Goal: Task Accomplishment & Management: Use online tool/utility

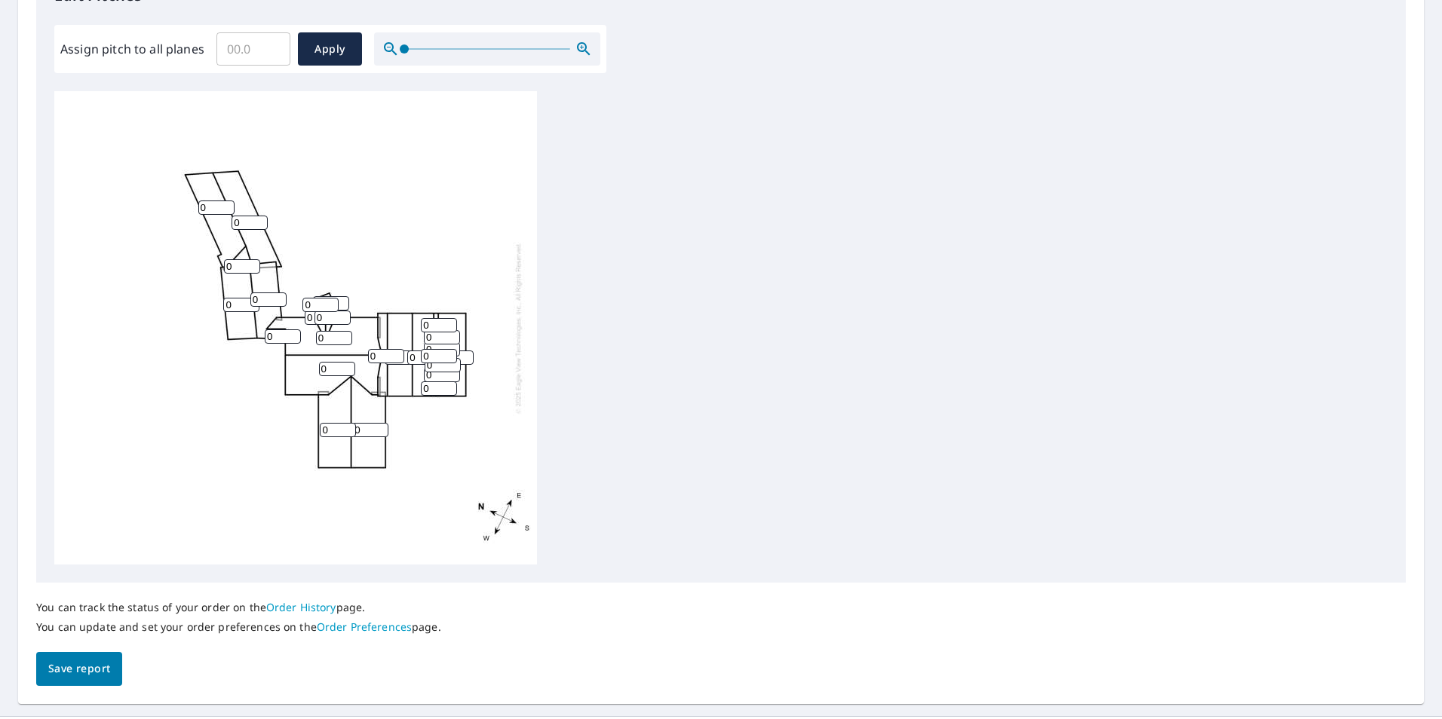
scroll to position [452, 0]
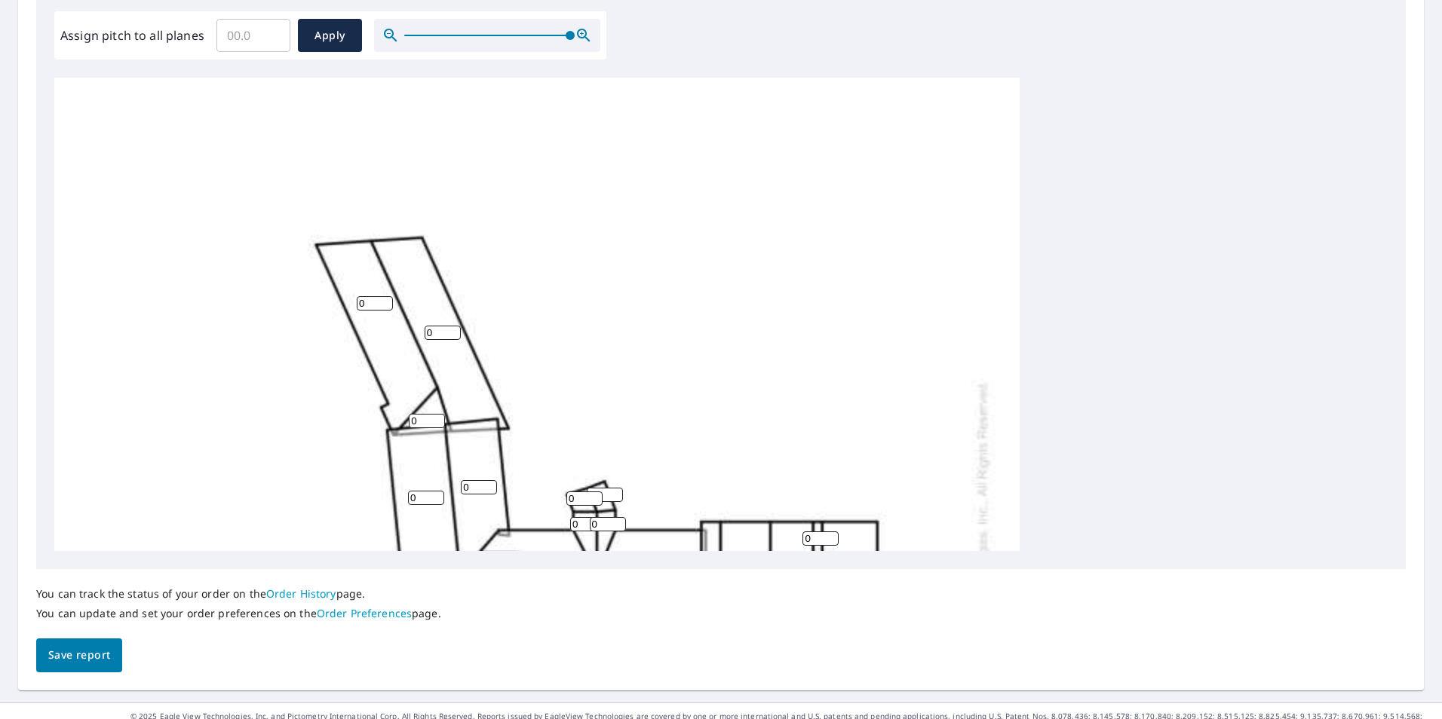
drag, startPoint x: 407, startPoint y: 34, endPoint x: 670, endPoint y: 82, distance: 266.8
click at [670, 82] on div "Edit Pitches Assign pitch to all planes ​ Apply 0 0 0 0 0 0 0 0 0 0 0 0 0 0 0 0…" at bounding box center [720, 260] width 1369 height 617
drag, startPoint x: 689, startPoint y: 312, endPoint x: 692, endPoint y: 167, distance: 144.8
click at [692, 167] on div "0 0 0 0 0 0 0 0 0 0 0 0 0 0 0 0 0 0 0 0 0 0 0 0 0" at bounding box center [536, 551] width 965 height 947
drag, startPoint x: 637, startPoint y: 397, endPoint x: 639, endPoint y: 250, distance: 147.1
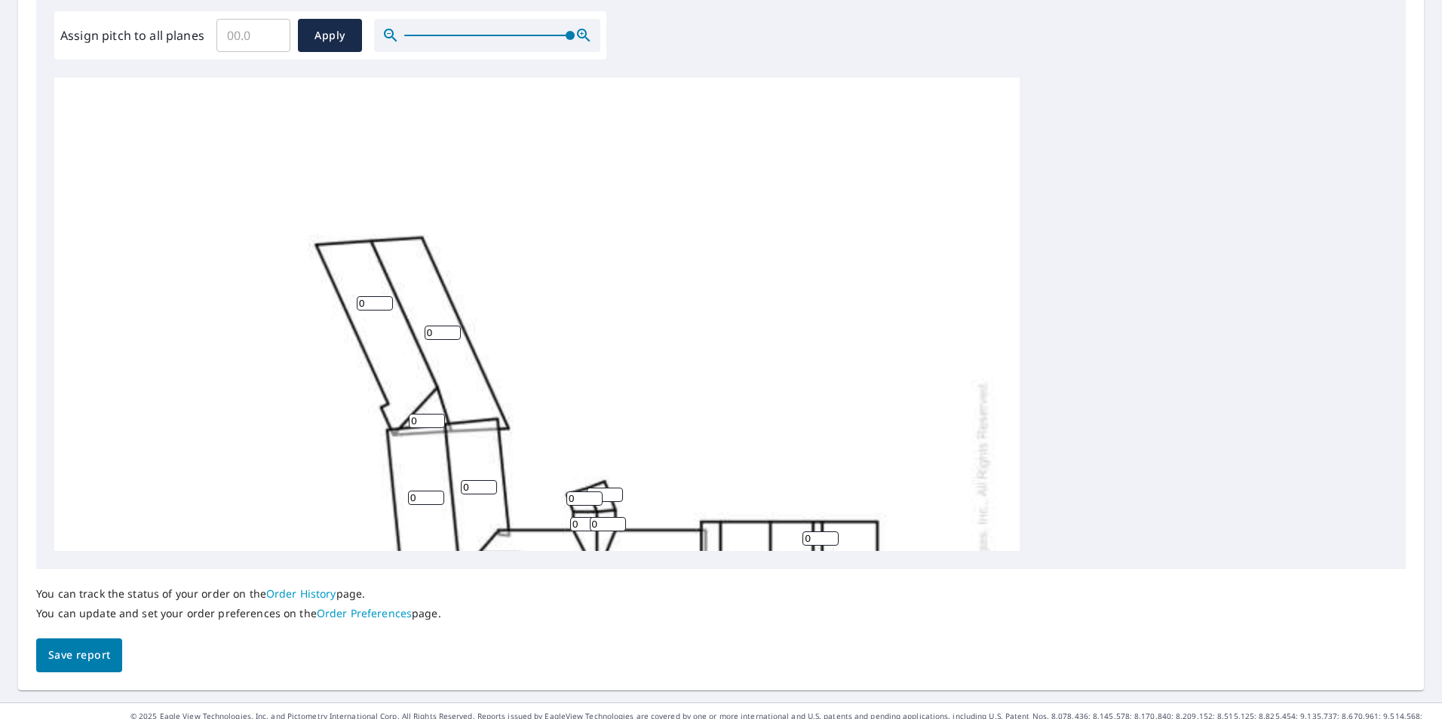
click at [639, 250] on div "0 0 0 0 0 0 0 0 0 0 0 0 0 0 0 0 0 0 0 0 0 0 0 0 0" at bounding box center [536, 551] width 965 height 947
click at [379, 302] on input "0" at bounding box center [375, 303] width 36 height 14
type input "0"
type input "5"
click at [437, 336] on input "0" at bounding box center [443, 333] width 36 height 14
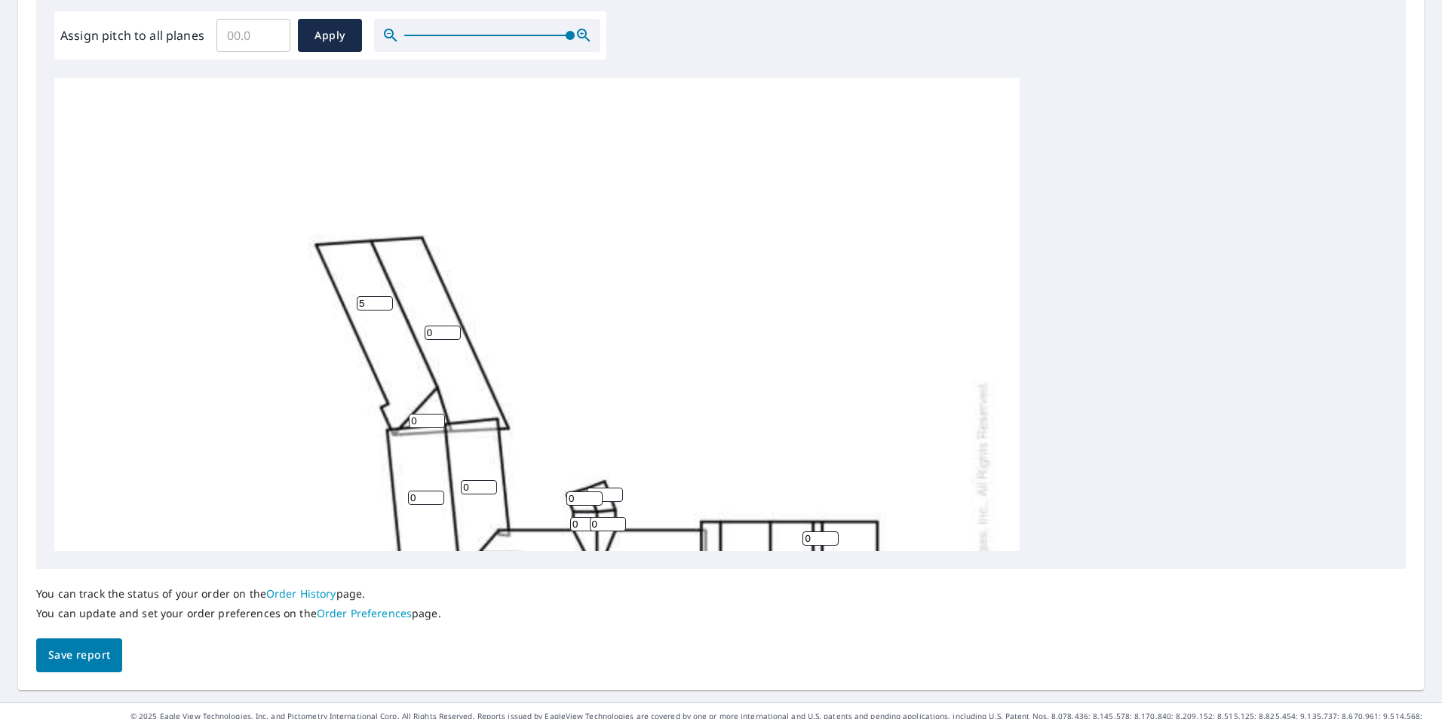
click at [437, 336] on input "0" at bounding box center [443, 333] width 36 height 14
drag, startPoint x: 443, startPoint y: 336, endPoint x: 382, endPoint y: 331, distance: 60.5
click at [382, 331] on div "0 0 0 0 0 5 0 0 0 0 0 0 0 0 0 0 0 0 0 0 0 0 0 0 0" at bounding box center [536, 551] width 965 height 947
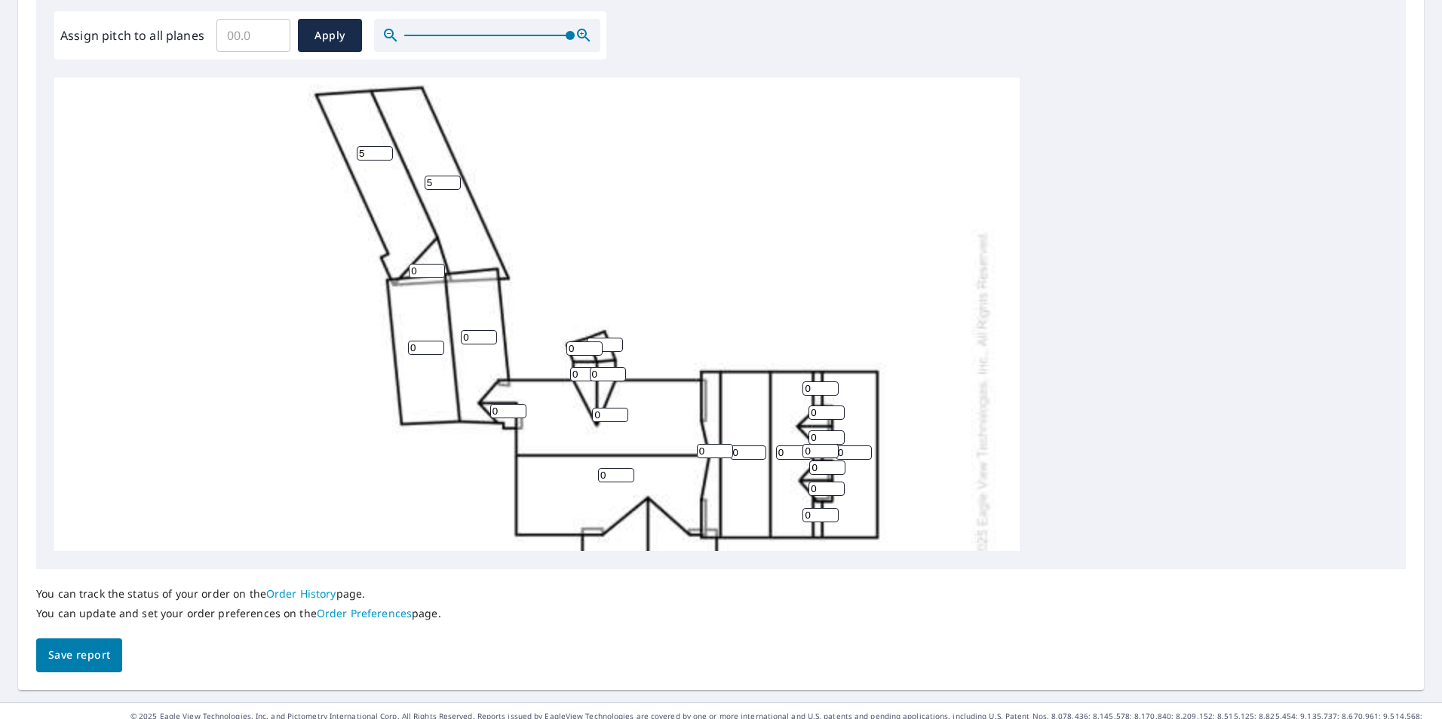
scroll to position [151, 0]
type input "5"
drag, startPoint x: 439, startPoint y: 274, endPoint x: 425, endPoint y: 271, distance: 14.1
click at [425, 271] on input "0" at bounding box center [427, 270] width 36 height 14
click at [436, 267] on input "1" at bounding box center [427, 270] width 36 height 14
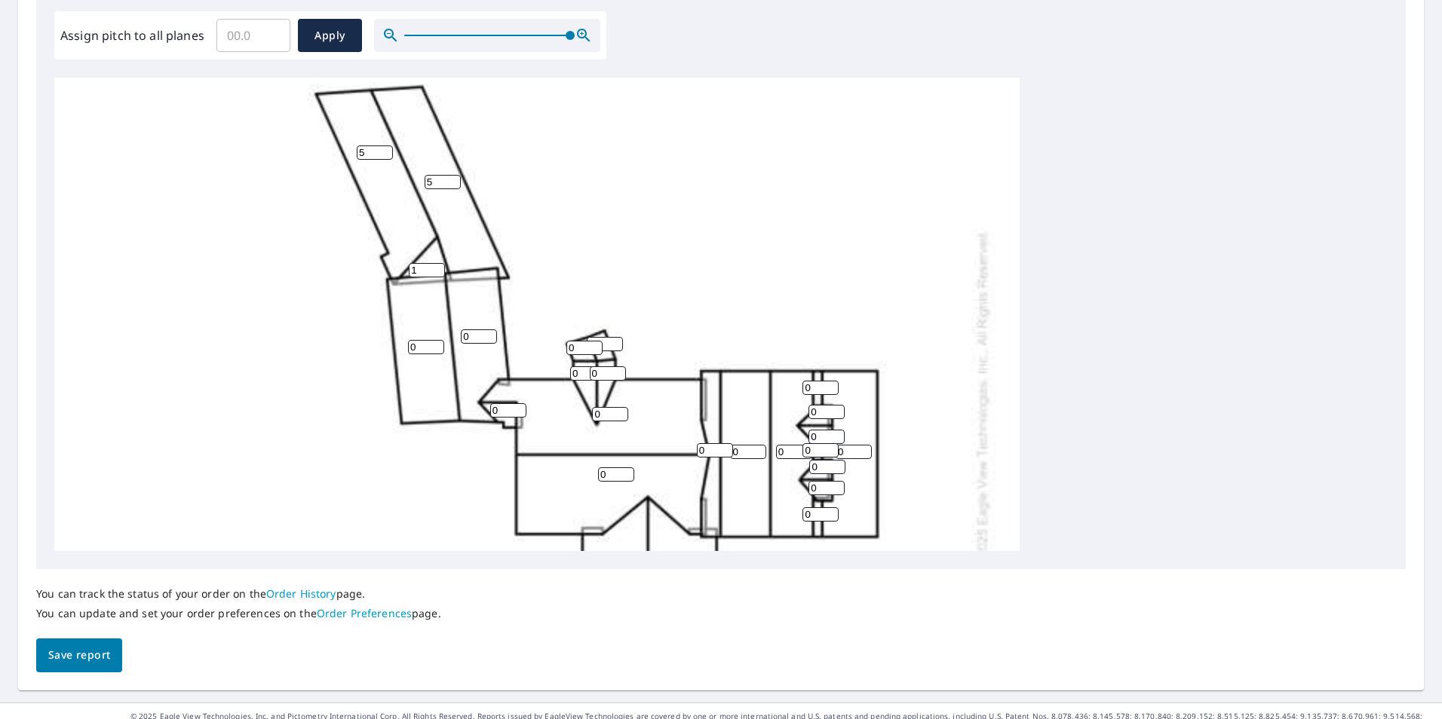
click at [436, 267] on input "2" at bounding box center [427, 270] width 36 height 14
click at [436, 267] on input "3" at bounding box center [427, 270] width 36 height 14
click at [436, 267] on input "4" at bounding box center [427, 270] width 36 height 14
type input "5"
click at [436, 267] on input "5" at bounding box center [427, 270] width 36 height 14
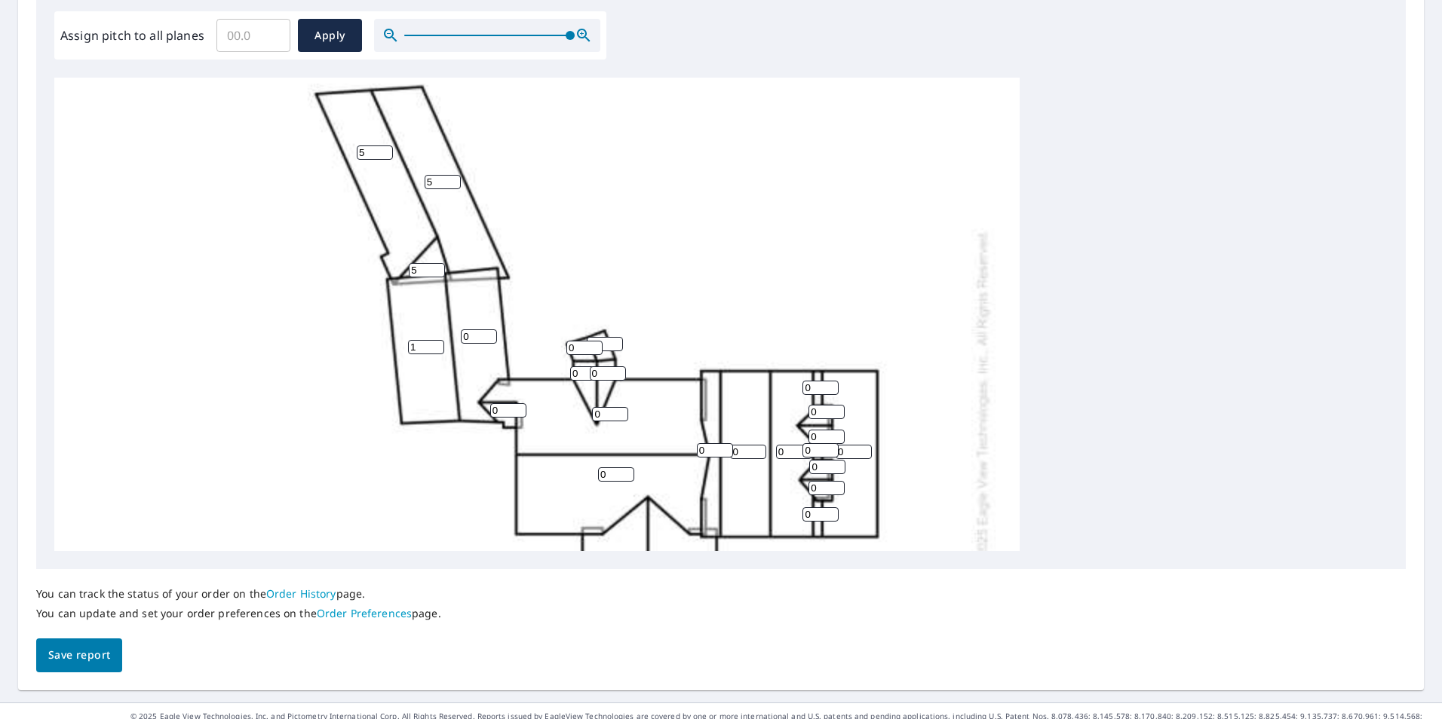
click at [437, 344] on input "1" at bounding box center [426, 347] width 36 height 14
click at [437, 344] on input "2" at bounding box center [426, 347] width 36 height 14
click at [437, 344] on input "3" at bounding box center [426, 347] width 36 height 14
click at [437, 344] on input "4" at bounding box center [426, 347] width 36 height 14
click at [437, 344] on input "5" at bounding box center [426, 347] width 36 height 14
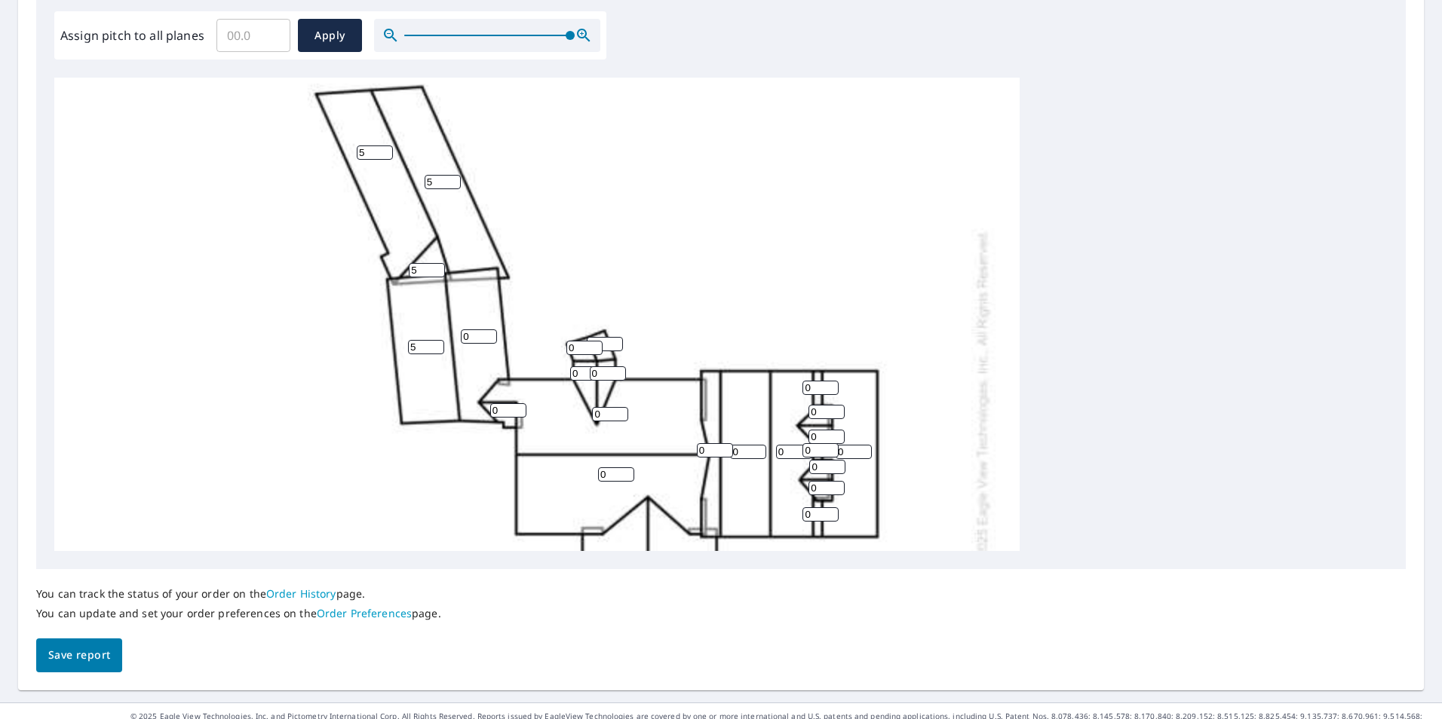
click at [437, 344] on input "6" at bounding box center [426, 347] width 36 height 14
type input "5"
click at [435, 349] on input "5" at bounding box center [426, 347] width 36 height 14
click at [489, 333] on input "1" at bounding box center [479, 337] width 36 height 14
click at [489, 333] on input "2" at bounding box center [479, 337] width 36 height 14
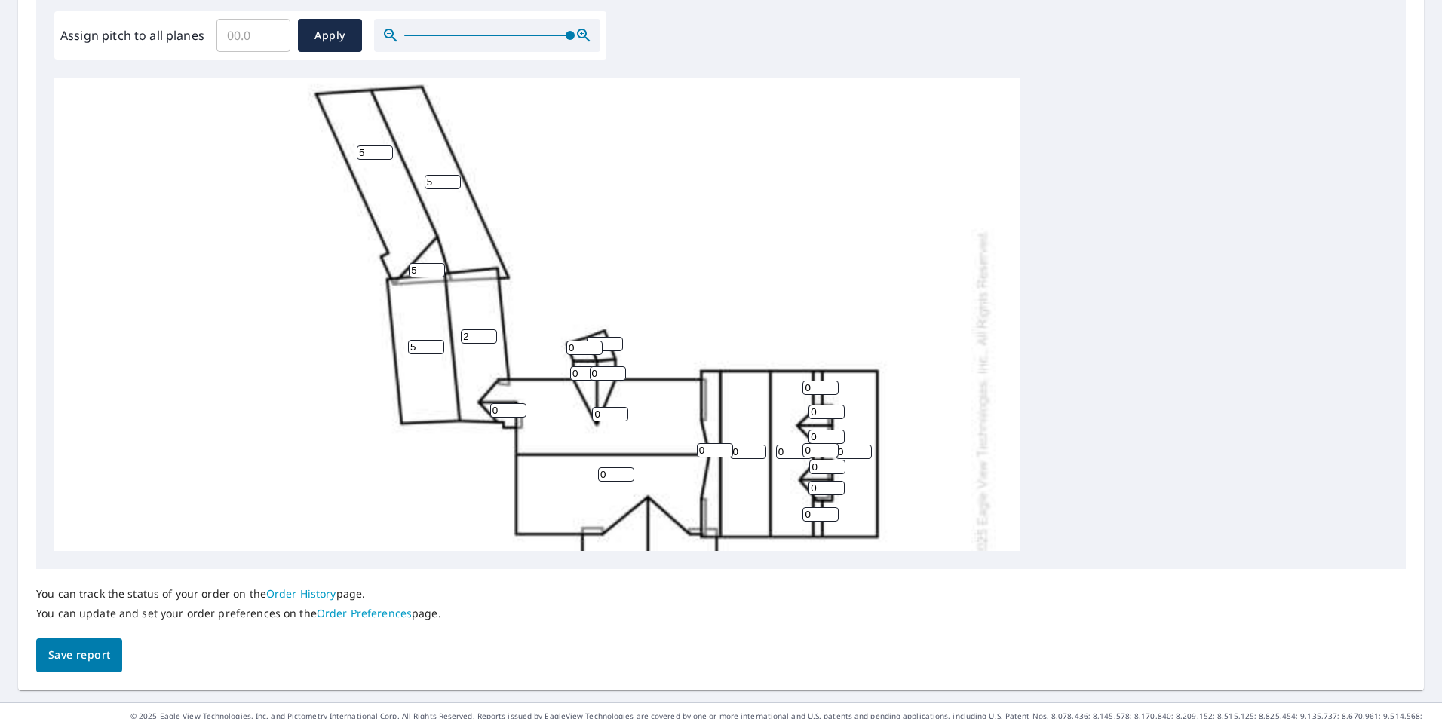
click at [489, 333] on input "3" at bounding box center [479, 337] width 36 height 14
click at [489, 333] on input "4" at bounding box center [479, 337] width 36 height 14
click at [489, 333] on input "5" at bounding box center [479, 337] width 36 height 14
click at [489, 333] on input "6" at bounding box center [479, 337] width 36 height 14
type input "5"
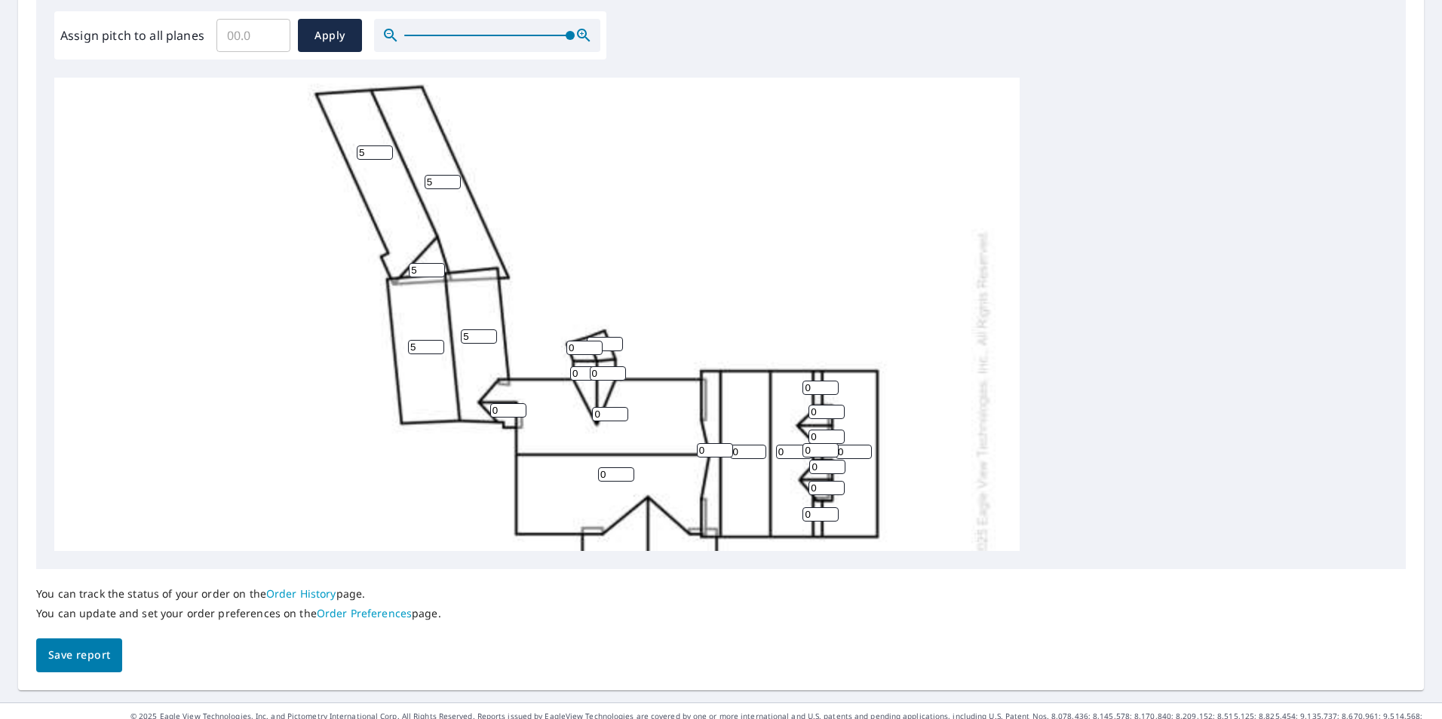
click at [491, 339] on input "5" at bounding box center [479, 337] width 36 height 14
click at [518, 408] on input "1" at bounding box center [508, 410] width 36 height 14
click at [518, 408] on input "2" at bounding box center [508, 410] width 36 height 14
click at [518, 408] on input "3" at bounding box center [508, 410] width 36 height 14
click at [518, 408] on input "4" at bounding box center [508, 410] width 36 height 14
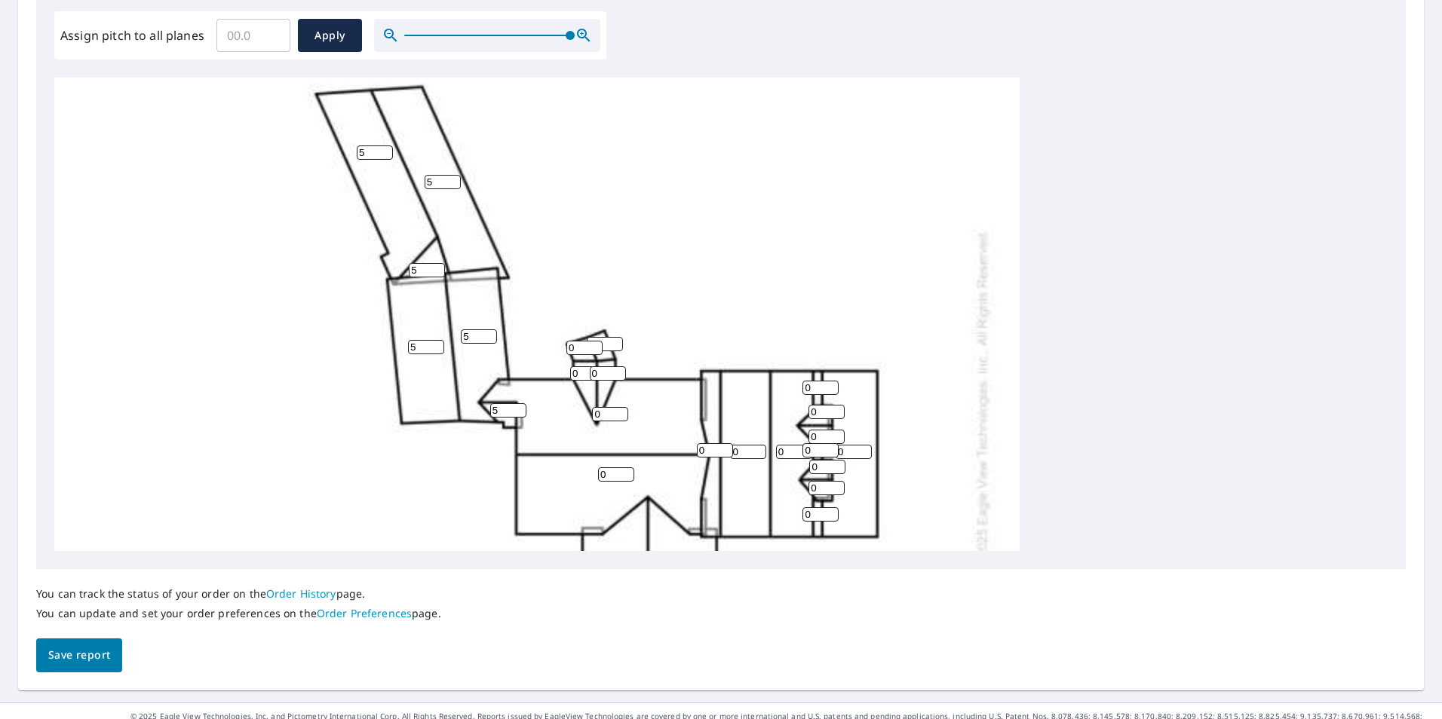
type input "5"
click at [518, 408] on input "5" at bounding box center [508, 410] width 36 height 14
click at [596, 344] on input "1" at bounding box center [584, 348] width 36 height 14
click at [596, 344] on input "2" at bounding box center [584, 348] width 36 height 14
click at [596, 344] on input "3" at bounding box center [584, 348] width 36 height 14
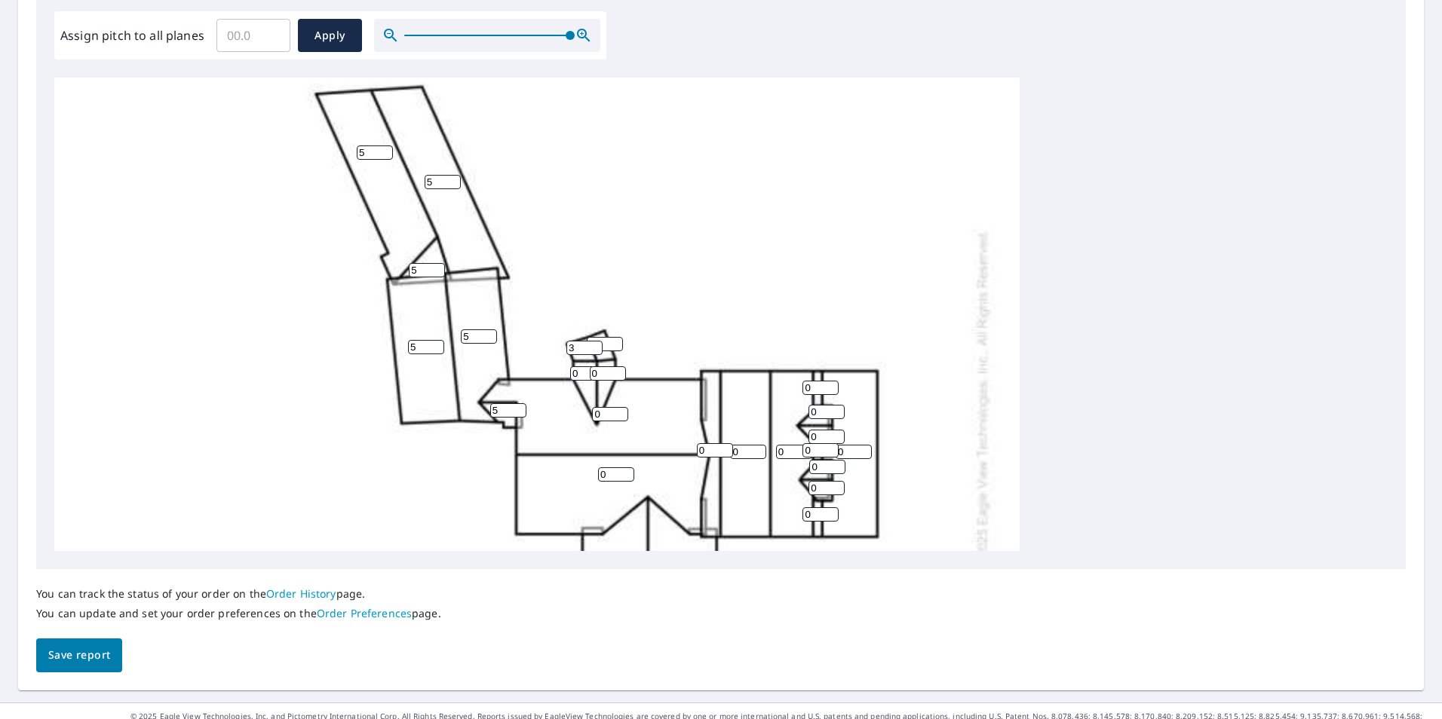
click at [596, 344] on input "4" at bounding box center [584, 348] width 36 height 14
type input "5"
click at [596, 344] on input "5" at bounding box center [584, 348] width 36 height 14
click at [618, 371] on input "1" at bounding box center [608, 373] width 36 height 14
click at [618, 371] on input "2" at bounding box center [608, 373] width 36 height 14
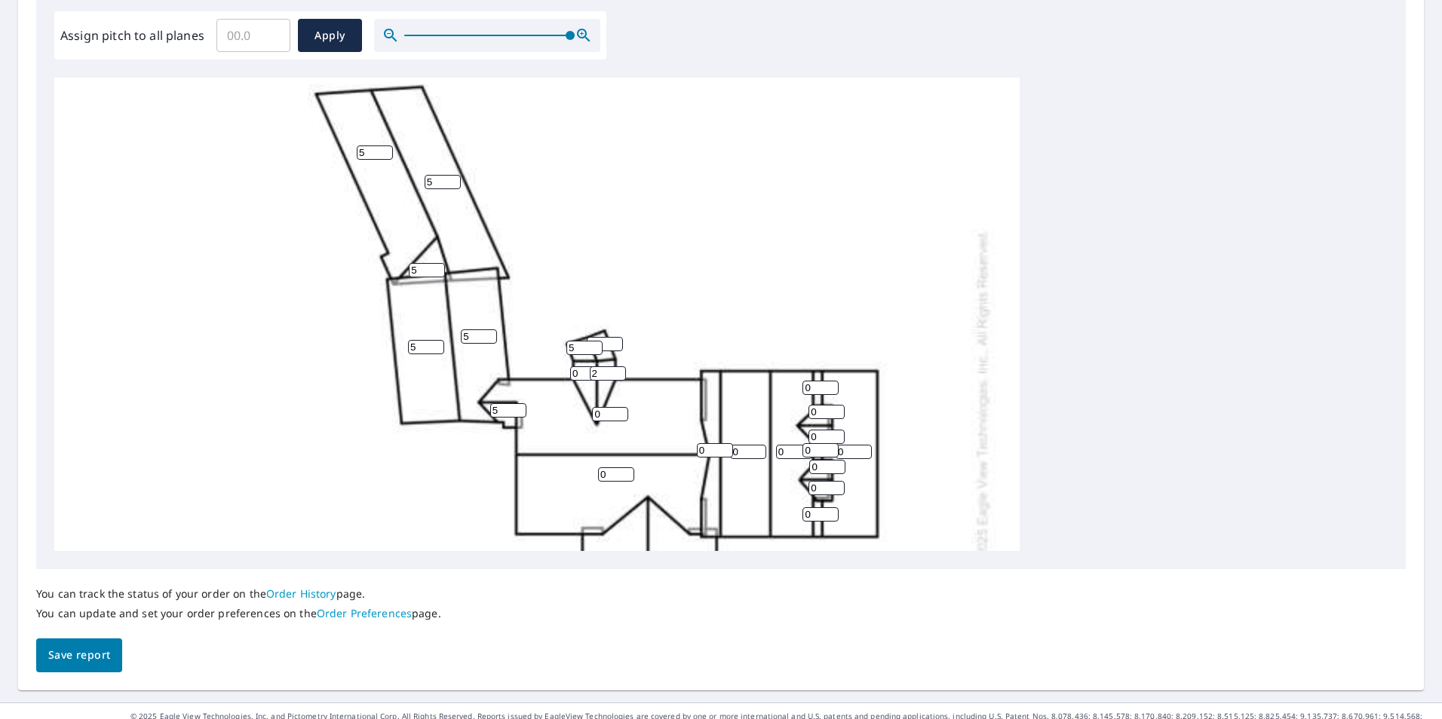
click at [618, 371] on input "3" at bounding box center [608, 373] width 36 height 14
click at [618, 371] on input "4" at bounding box center [608, 373] width 36 height 14
click at [618, 371] on input "5" at bounding box center [608, 373] width 36 height 14
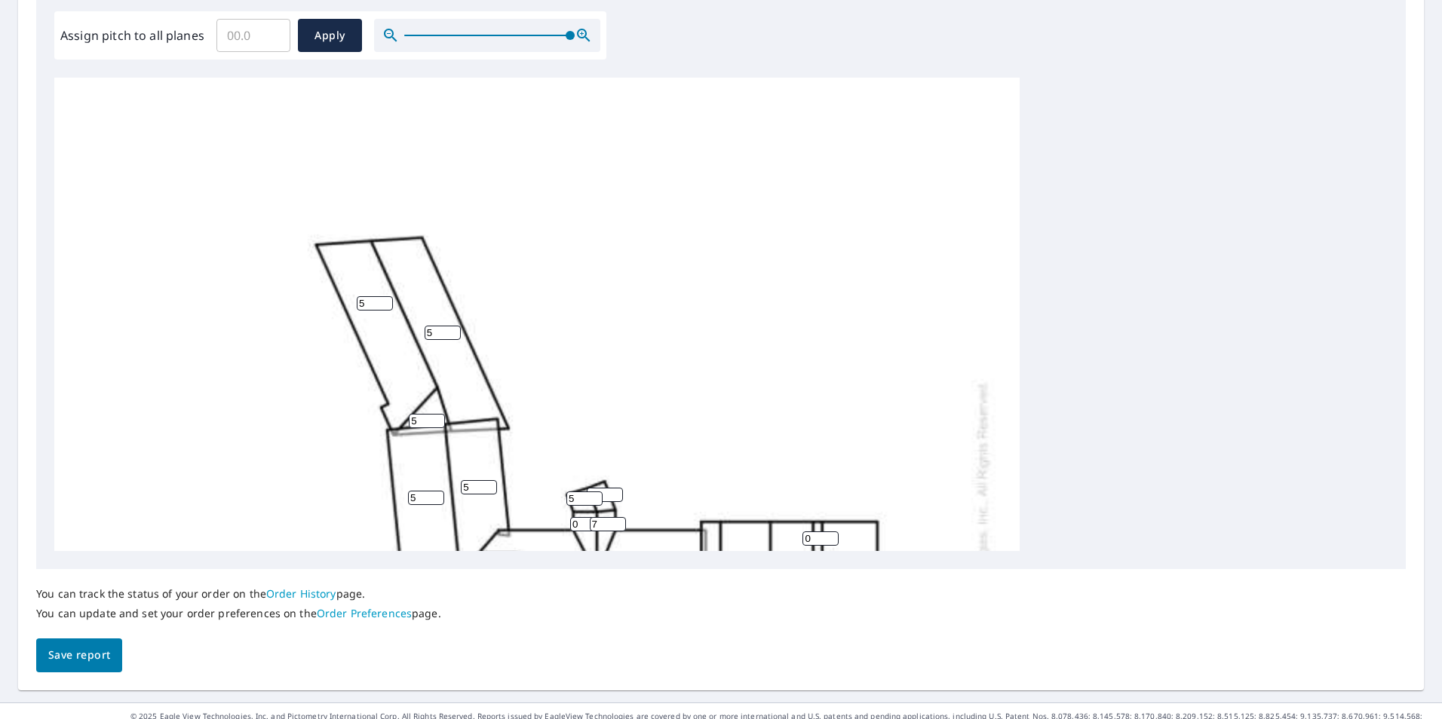
type input "7"
click at [250, 48] on input "Assign pitch to all planes" at bounding box center [253, 35] width 74 height 42
click at [248, 41] on input "4" at bounding box center [253, 35] width 74 height 42
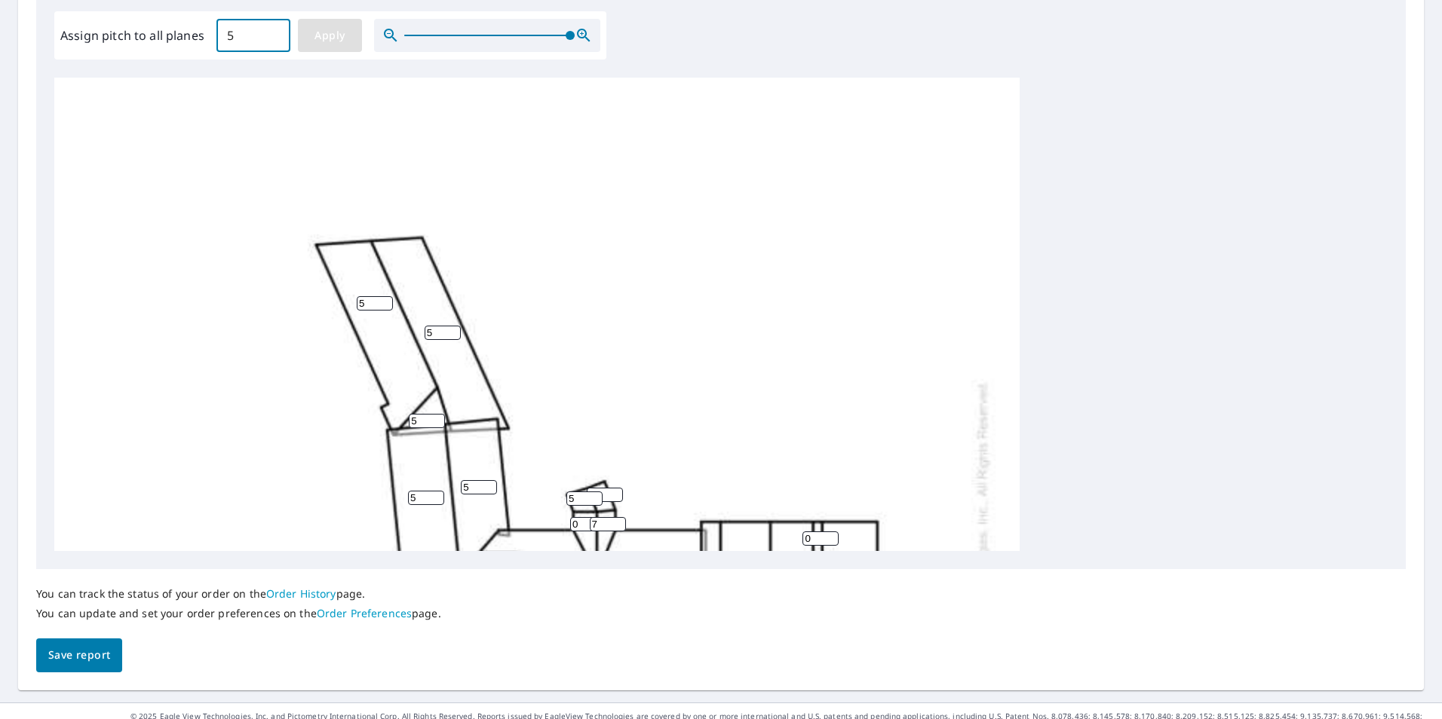
type input "5"
click at [329, 35] on span "Apply" at bounding box center [330, 35] width 40 height 19
type input "5"
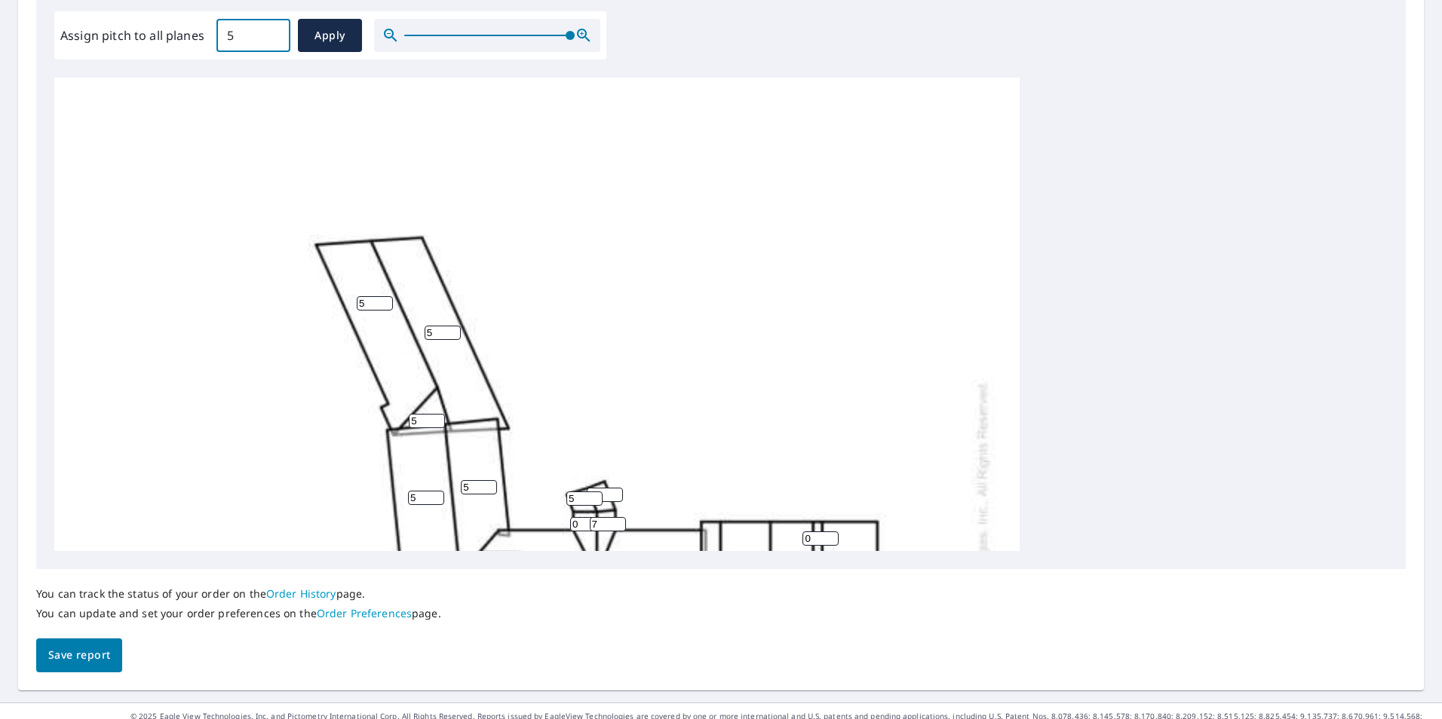
type input "5"
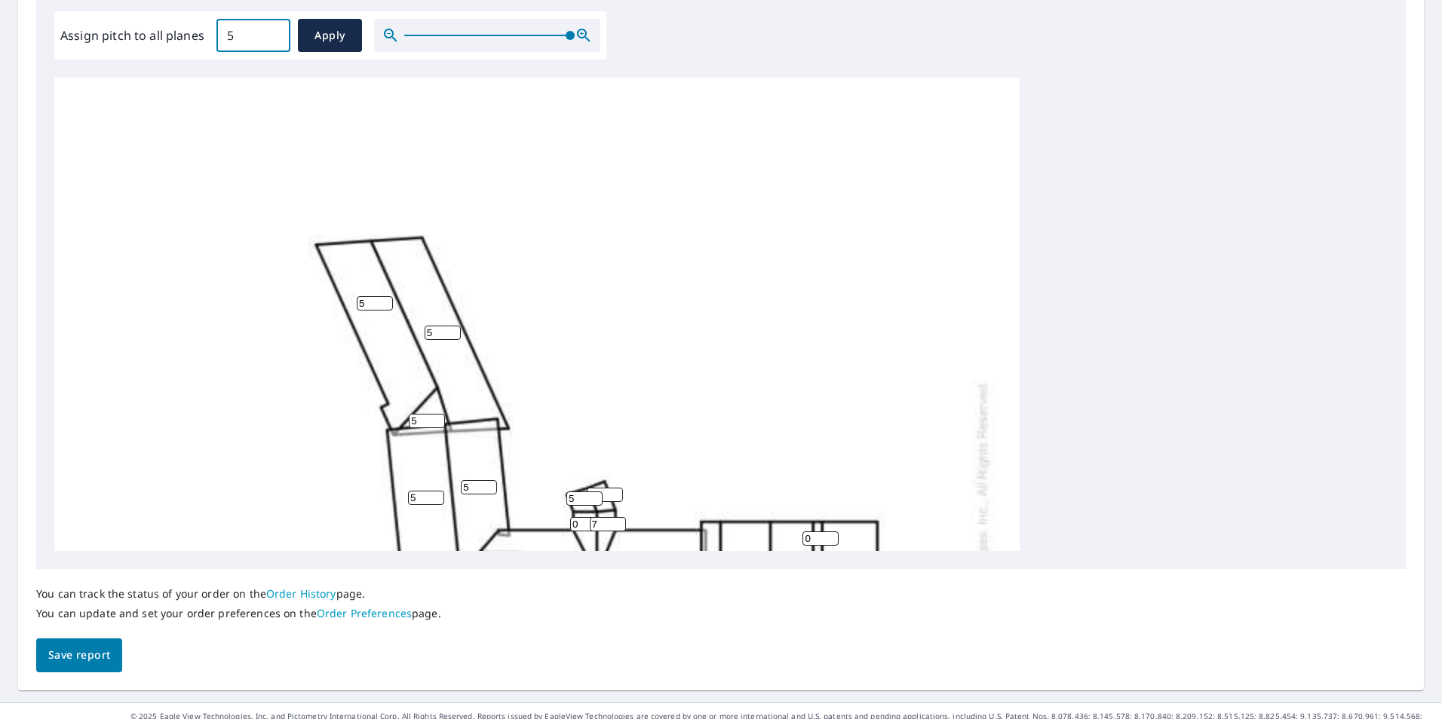
type input "5"
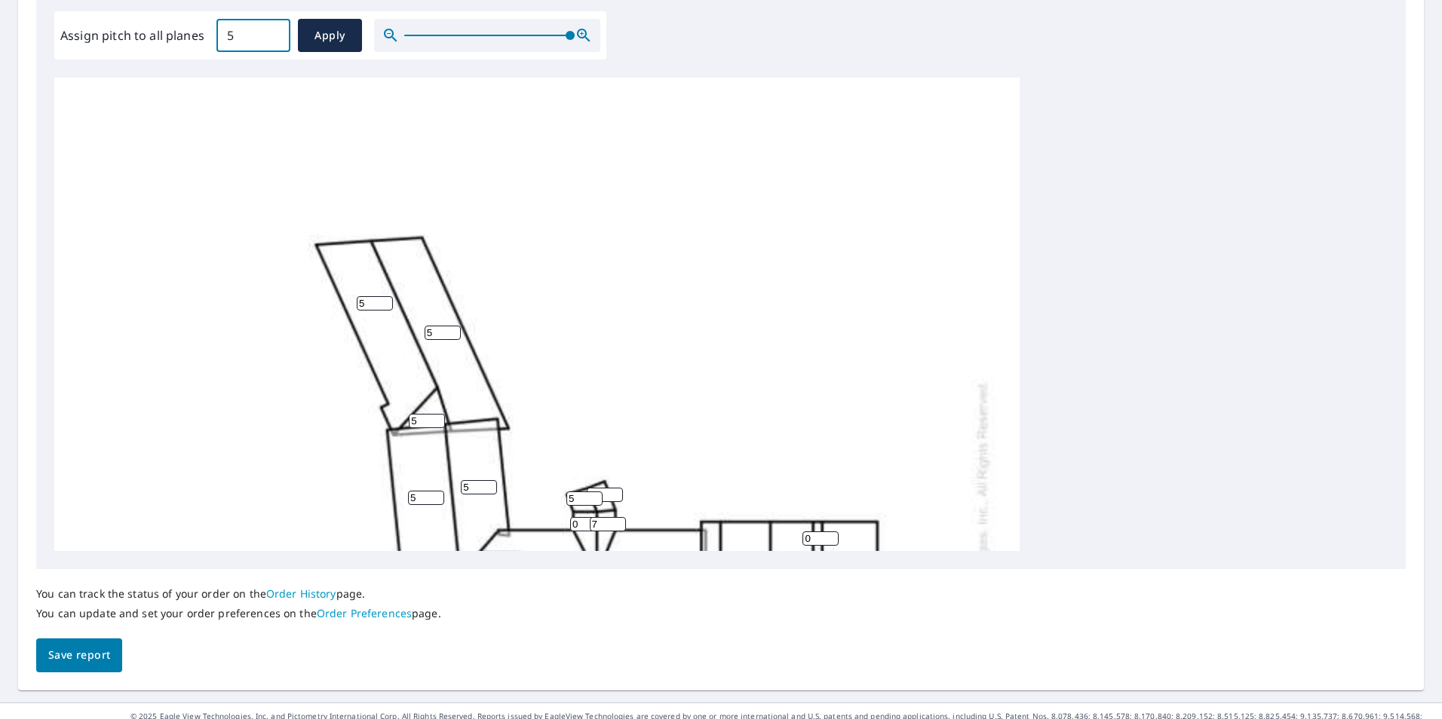
type input "5"
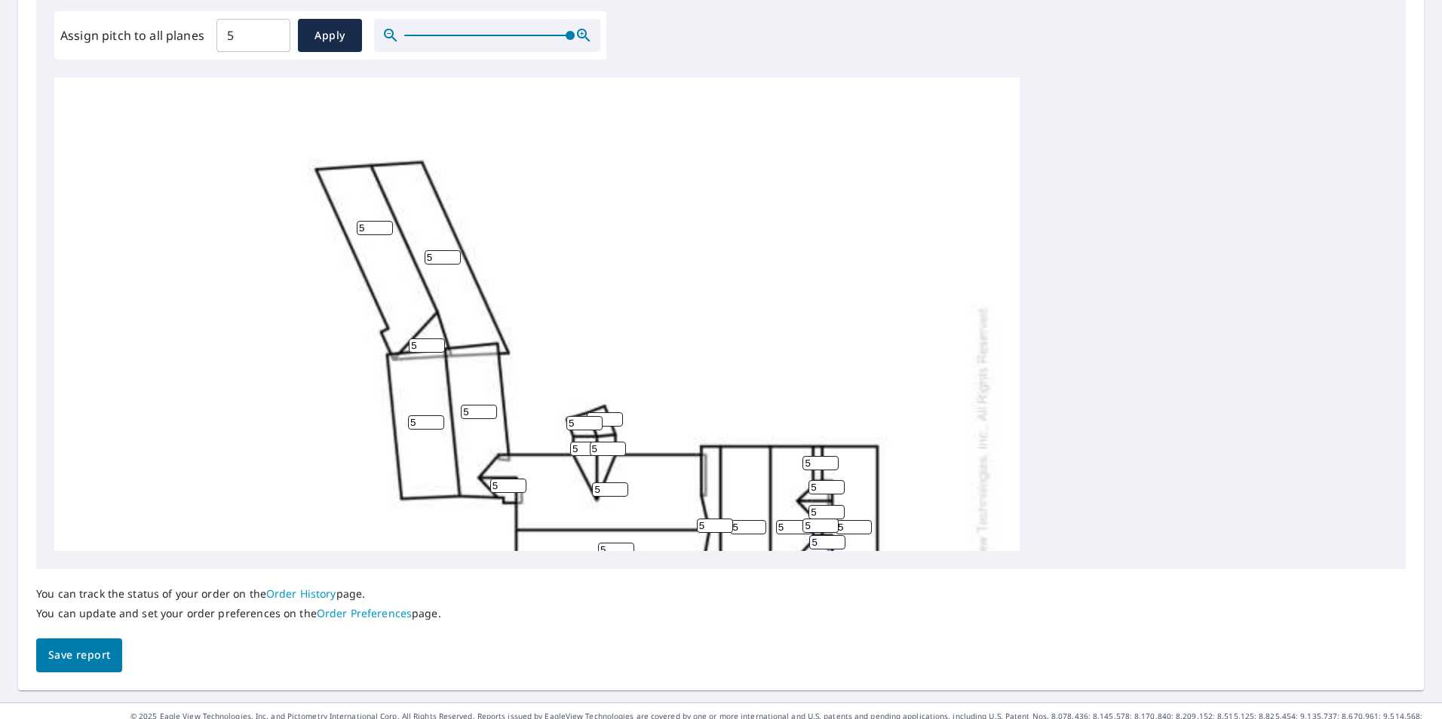
scroll to position [302, 0]
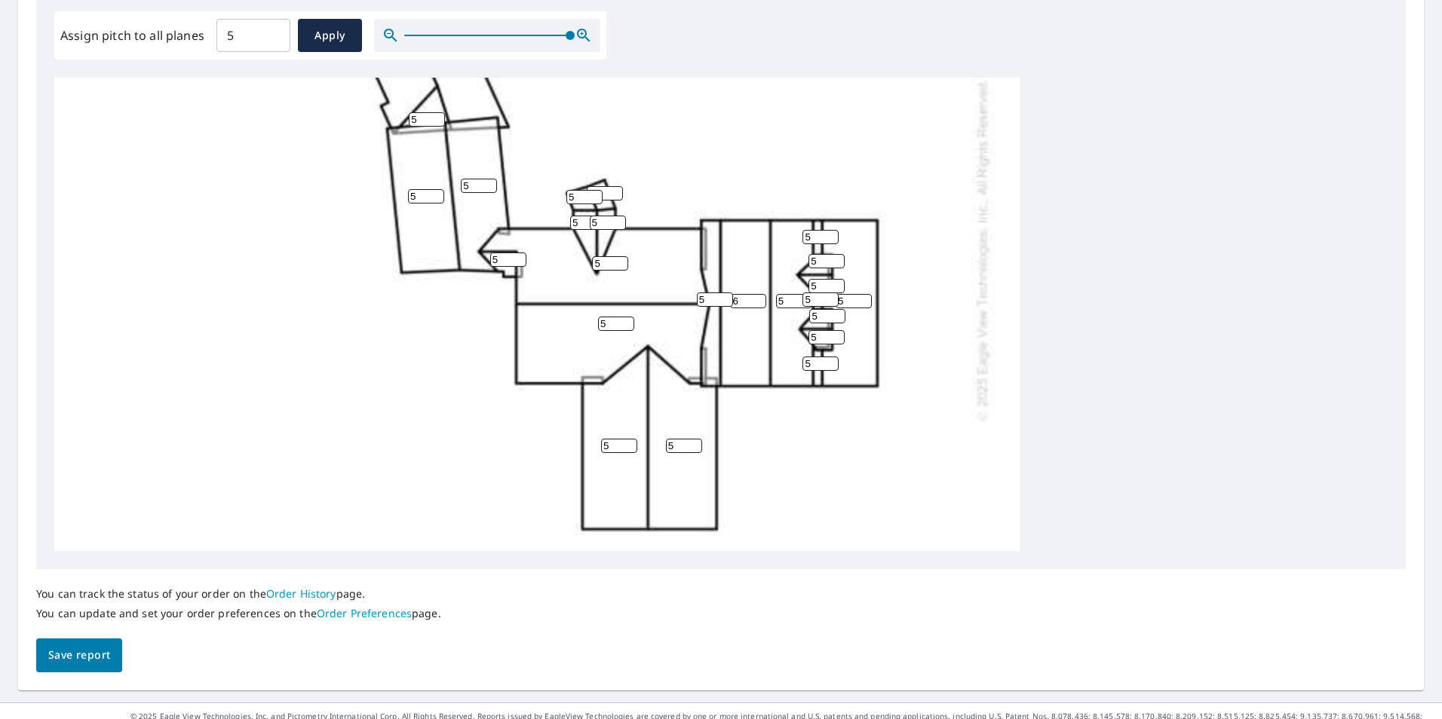
click at [760, 297] on input "6" at bounding box center [748, 301] width 36 height 14
click at [760, 297] on input "7" at bounding box center [748, 301] width 36 height 14
click at [760, 297] on input "8" at bounding box center [748, 301] width 36 height 14
click at [760, 297] on input "9" at bounding box center [748, 301] width 36 height 14
click at [760, 297] on input "10" at bounding box center [748, 301] width 36 height 14
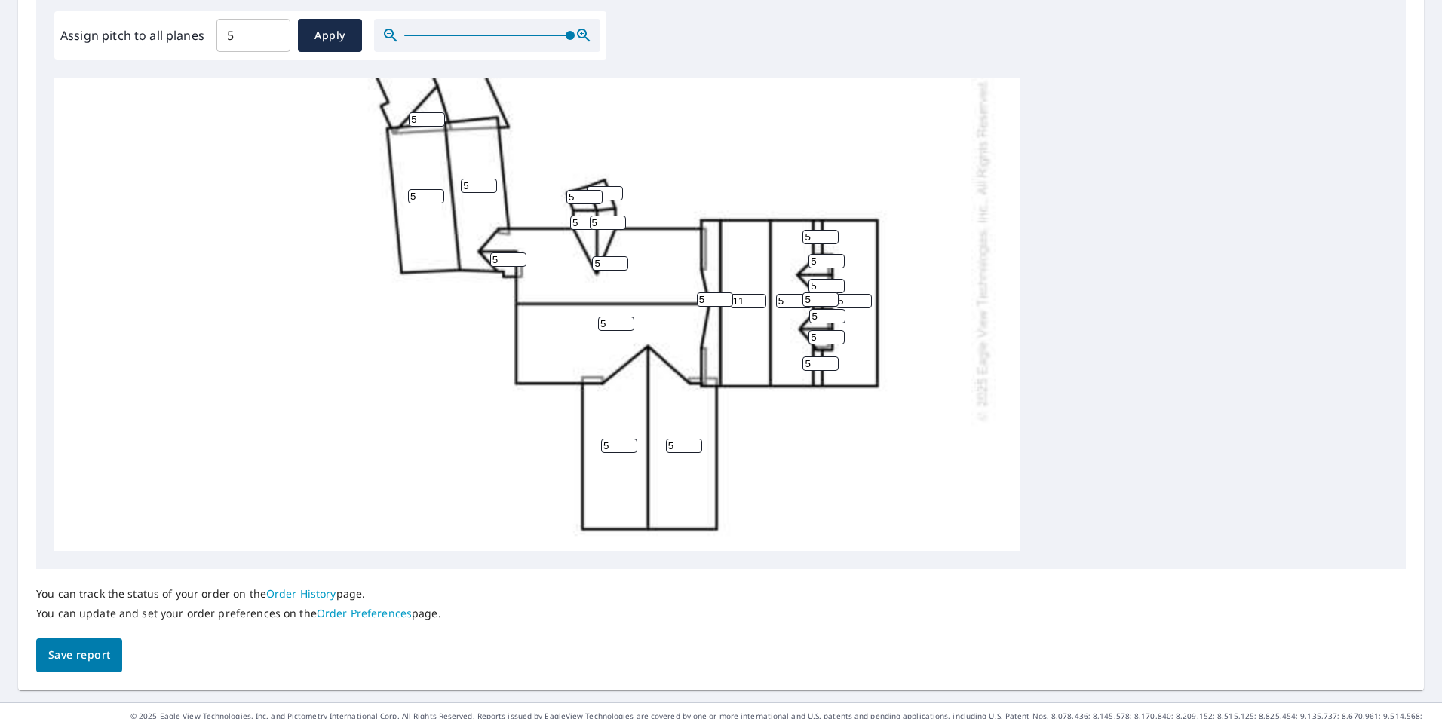
click at [760, 297] on input "11" at bounding box center [748, 301] width 36 height 14
click at [760, 297] on input "12" at bounding box center [748, 301] width 36 height 14
click at [760, 297] on input "13" at bounding box center [748, 301] width 36 height 14
click at [760, 297] on input "14" at bounding box center [748, 301] width 36 height 14
click at [760, 297] on input "15" at bounding box center [748, 301] width 36 height 14
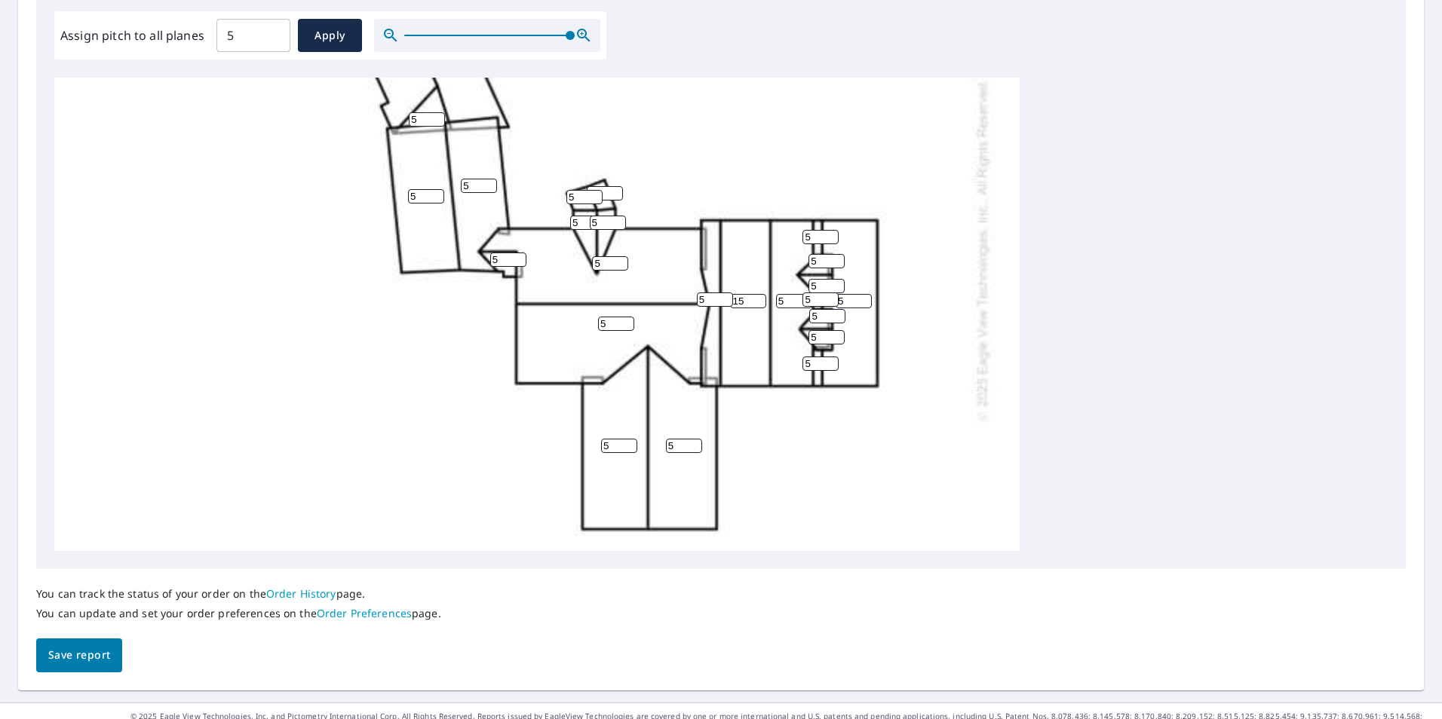
click at [760, 297] on input "16" at bounding box center [748, 301] width 36 height 14
click at [758, 302] on input "15" at bounding box center [748, 301] width 36 height 14
click at [758, 302] on input "14" at bounding box center [748, 301] width 36 height 14
click at [758, 302] on input "13" at bounding box center [748, 301] width 36 height 14
type input "12"
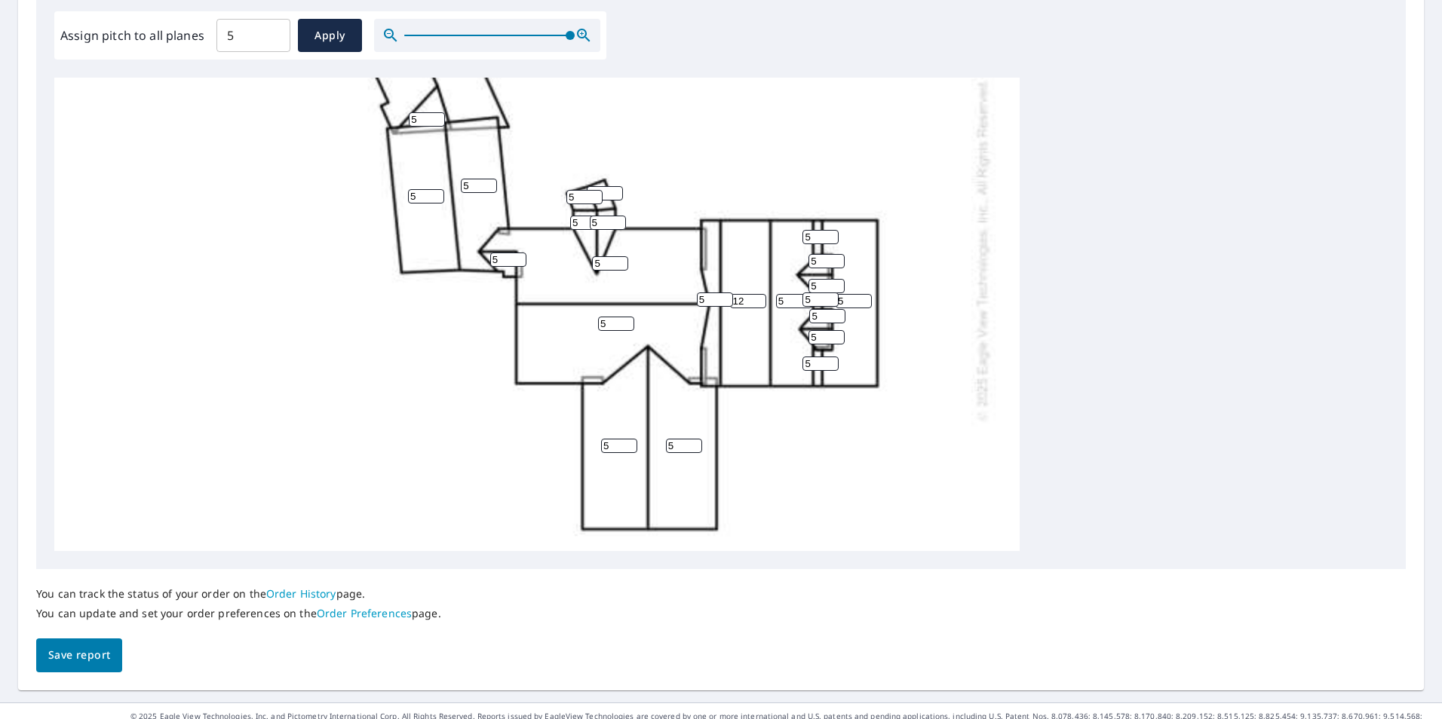
click at [758, 302] on input "12" at bounding box center [748, 301] width 36 height 14
click at [786, 302] on input "5" at bounding box center [794, 301] width 36 height 14
drag, startPoint x: 786, startPoint y: 302, endPoint x: 728, endPoint y: 304, distance: 58.1
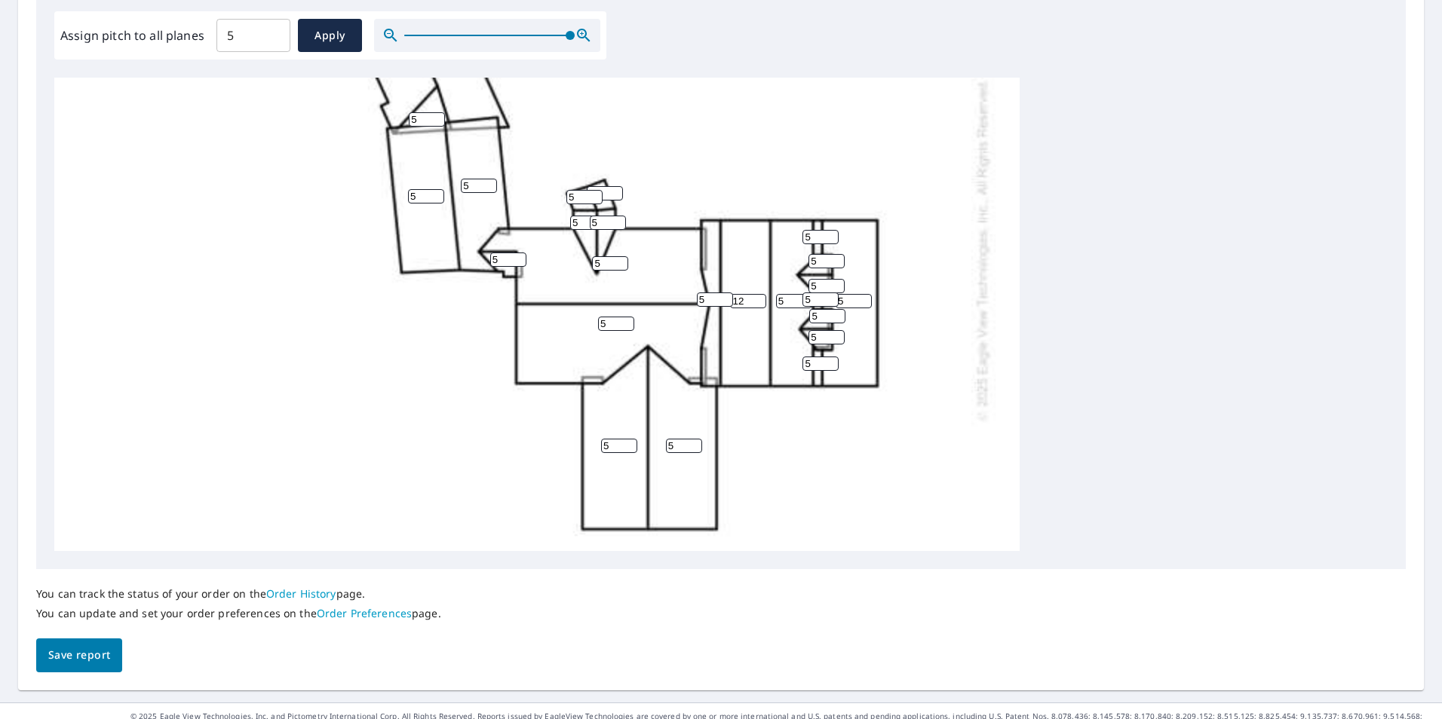
click at [728, 304] on div "5 5 5 5 5 5 5 5 12 5 5 5 5 5 5 5 5 5 5 5 5 5 5 5 5" at bounding box center [536, 249] width 965 height 947
type input "12"
click at [1133, 271] on div "5 5 5 5 5 5 5 5 12 5 12 5 5 5 5 5 5 5 5 5 5 5 5 5 5" at bounding box center [720, 315] width 1333 height 474
click at [90, 656] on span "Save report" at bounding box center [79, 655] width 62 height 19
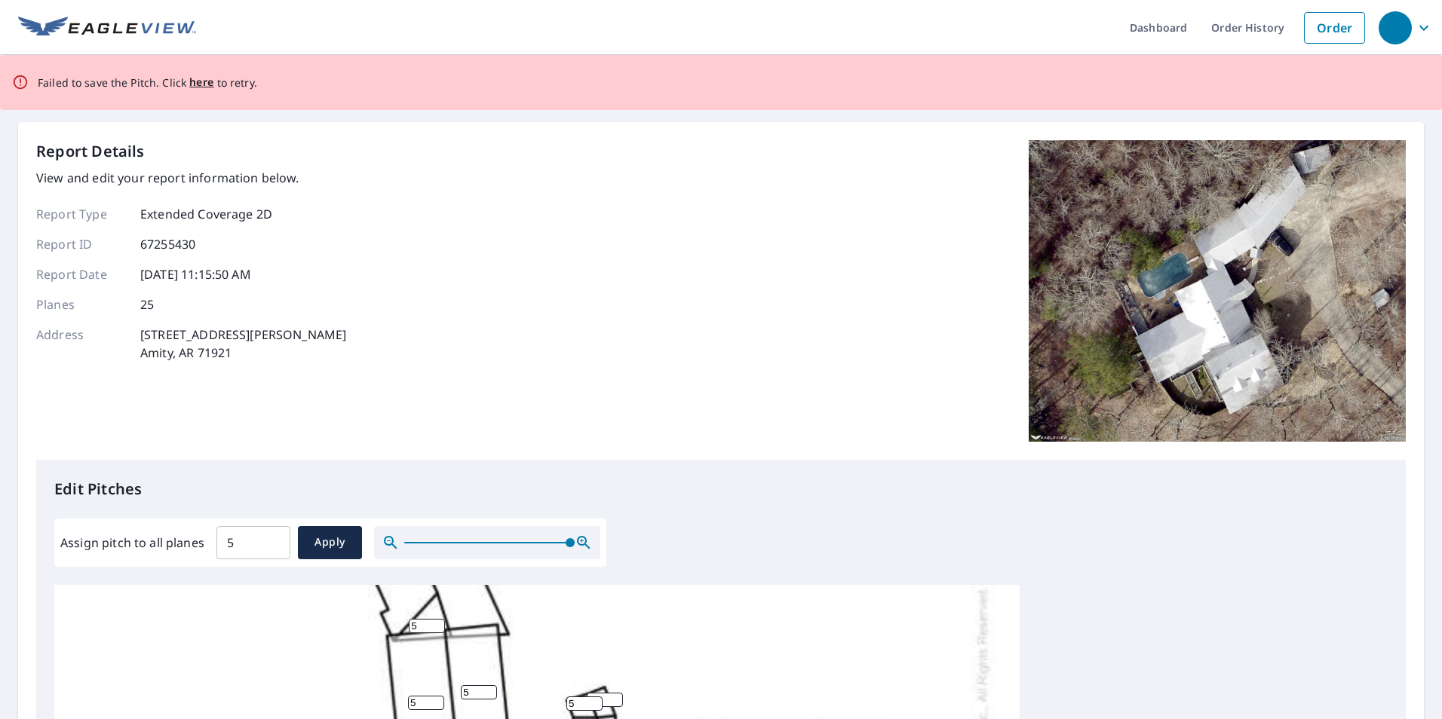
scroll to position [377, 0]
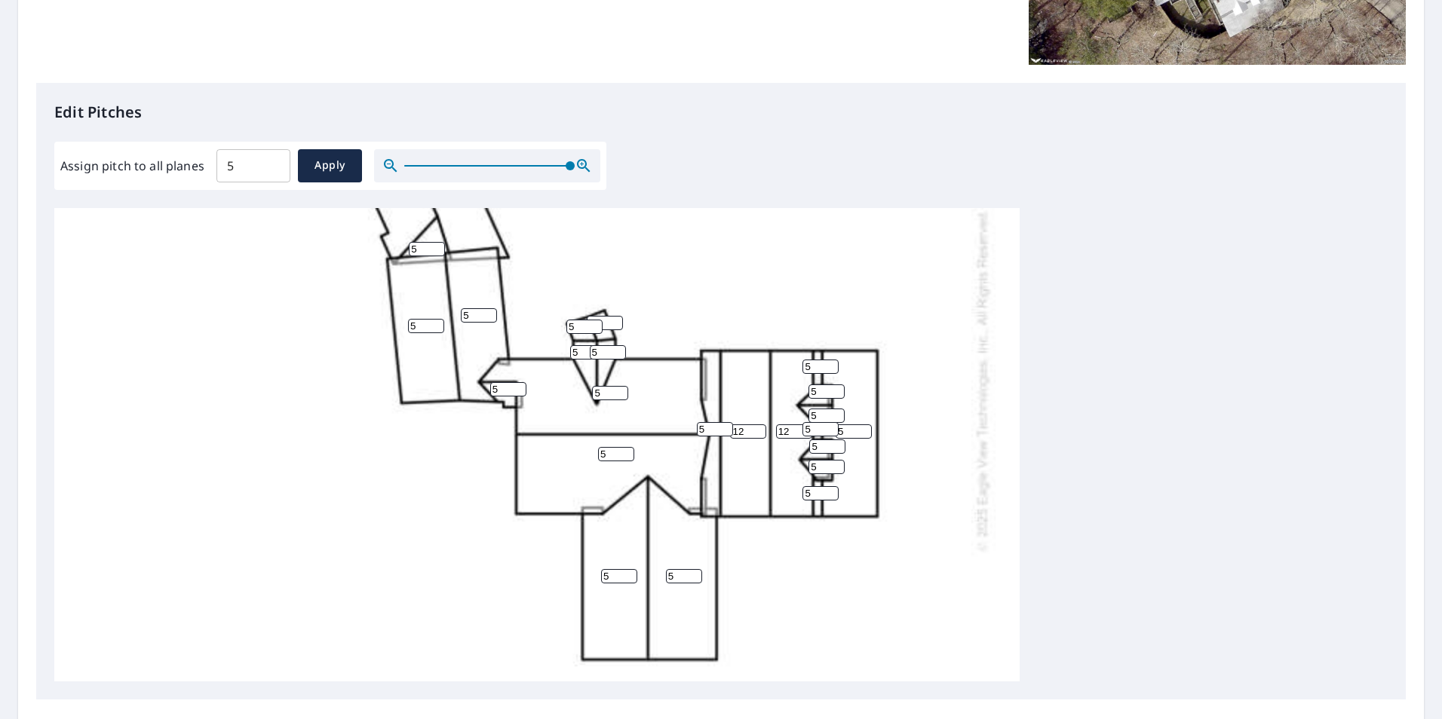
drag, startPoint x: 796, startPoint y: 432, endPoint x: 699, endPoint y: 416, distance: 97.8
click at [699, 416] on div "5 5 5 5 5 5 5 5 12 5 12 5 5 5 5 5 5 5 5 5 5 5 5 5 5" at bounding box center [536, 379] width 965 height 947
click at [1118, 450] on div "5 5 5 5 5 5 5 5 12 5 12 5 5 5 5 5 5 5 5 5 5 5 5 5 5" at bounding box center [720, 445] width 1333 height 474
click at [749, 431] on input "12" at bounding box center [748, 432] width 36 height 14
drag, startPoint x: 749, startPoint y: 431, endPoint x: 571, endPoint y: 428, distance: 178.0
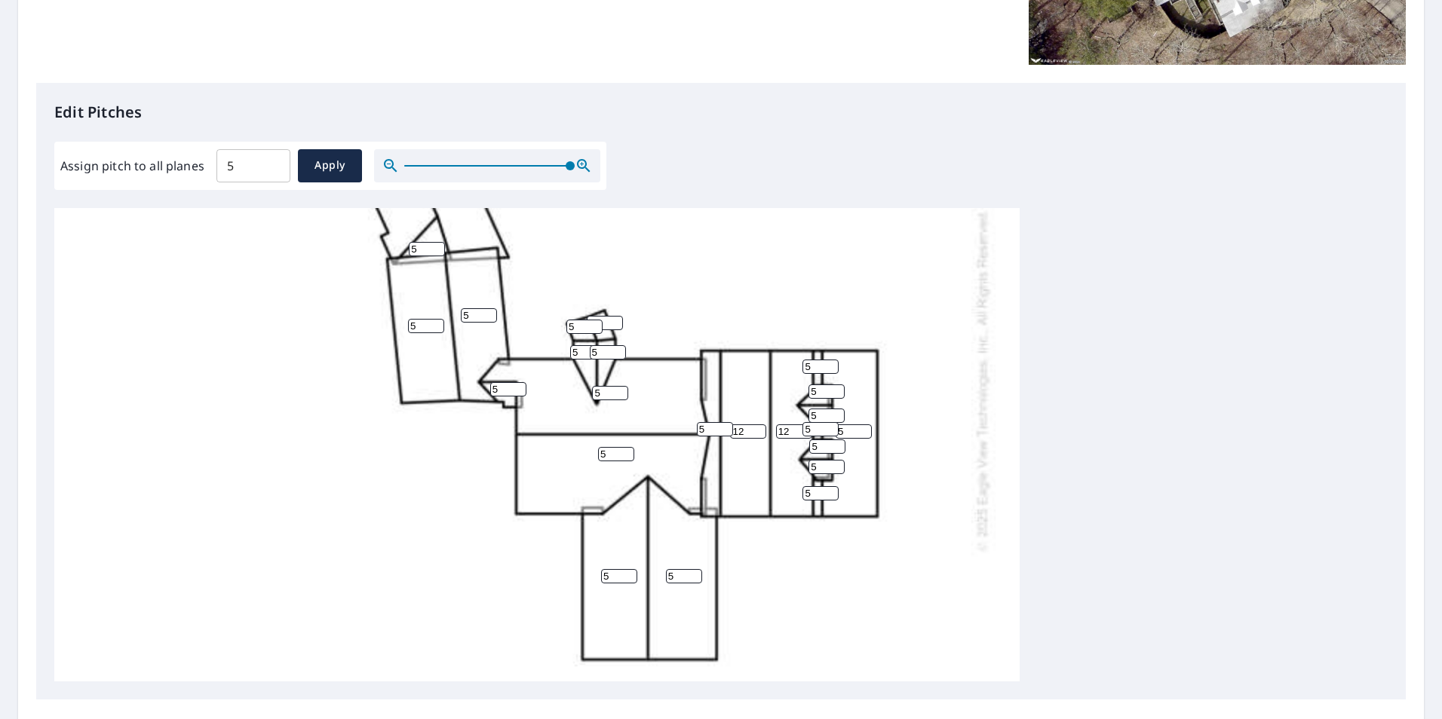
click at [572, 429] on div "5 5 5 5 5 5 5 5 12 5 12 5 5 5 5 5 5 5 5 5 5 5 5 5 5" at bounding box center [536, 379] width 965 height 947
type input "5"
drag, startPoint x: 790, startPoint y: 430, endPoint x: 684, endPoint y: 429, distance: 106.3
click at [684, 429] on div "5 5 5 5 5 5 5 5 5 5 12 5 5 5 5 5 5 5 5 5 5 5 5 5 5" at bounding box center [536, 379] width 965 height 947
type input "5"
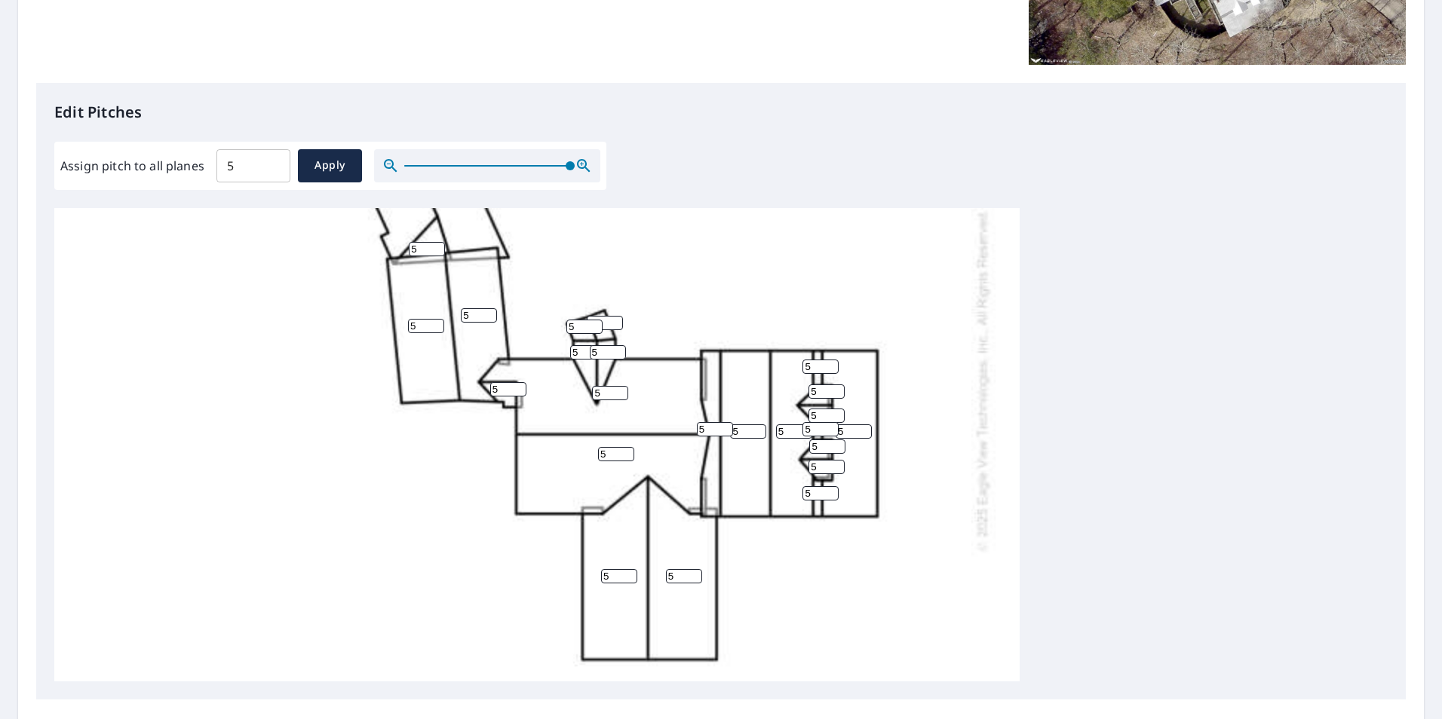
click at [1140, 371] on div "5 5 5 5 5 5 5 5 5 5 5 5 5 5 5 5 5 5 5 5 5 5 5 5 5" at bounding box center [720, 445] width 1333 height 474
click at [813, 429] on input "5" at bounding box center [820, 429] width 36 height 14
click at [809, 430] on input "5" at bounding box center [820, 429] width 36 height 14
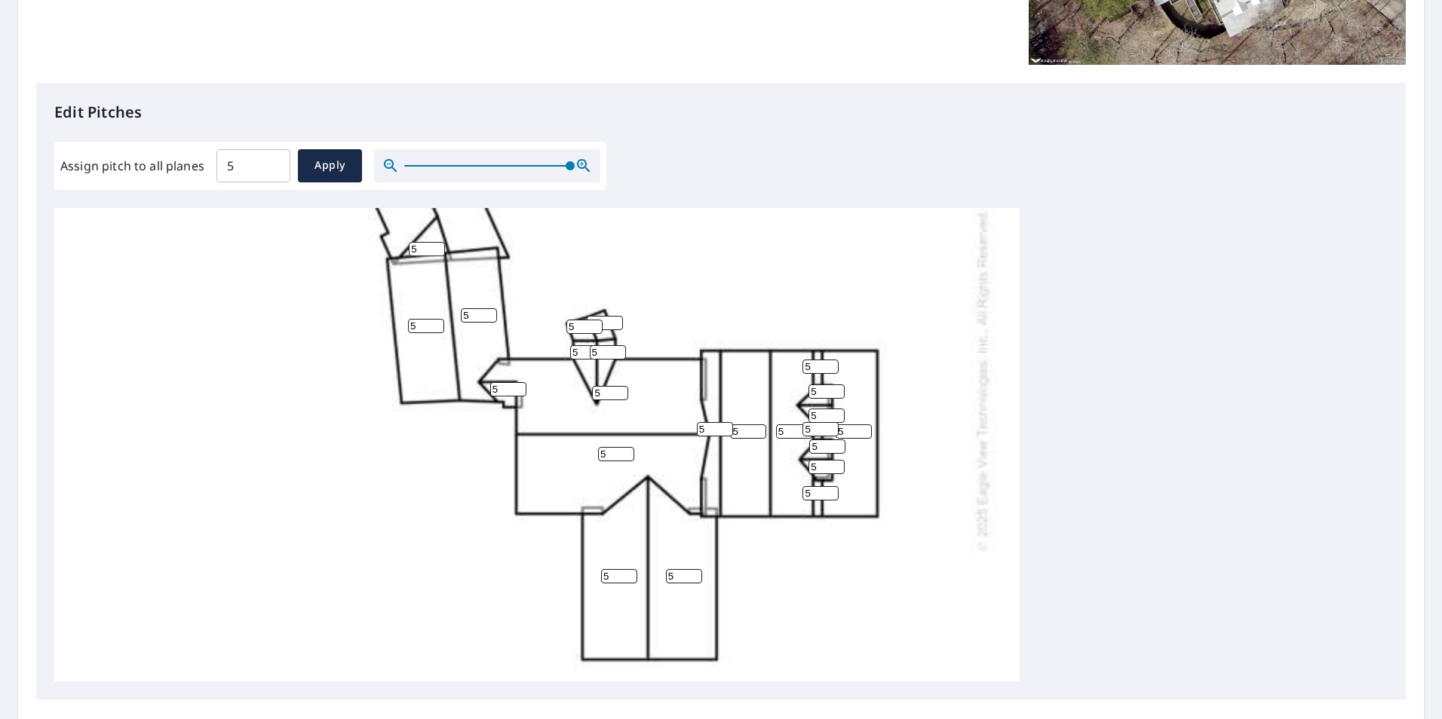
click at [807, 430] on input "5" at bounding box center [820, 429] width 36 height 14
drag, startPoint x: 718, startPoint y: 430, endPoint x: 677, endPoint y: 425, distance: 41.1
click at [677, 425] on div "5 5 5 5 5 5 5 5 5 5 5 5 5 5 5 5 5 5 5 5 5 5 5 5 5" at bounding box center [536, 379] width 965 height 947
type input "16"
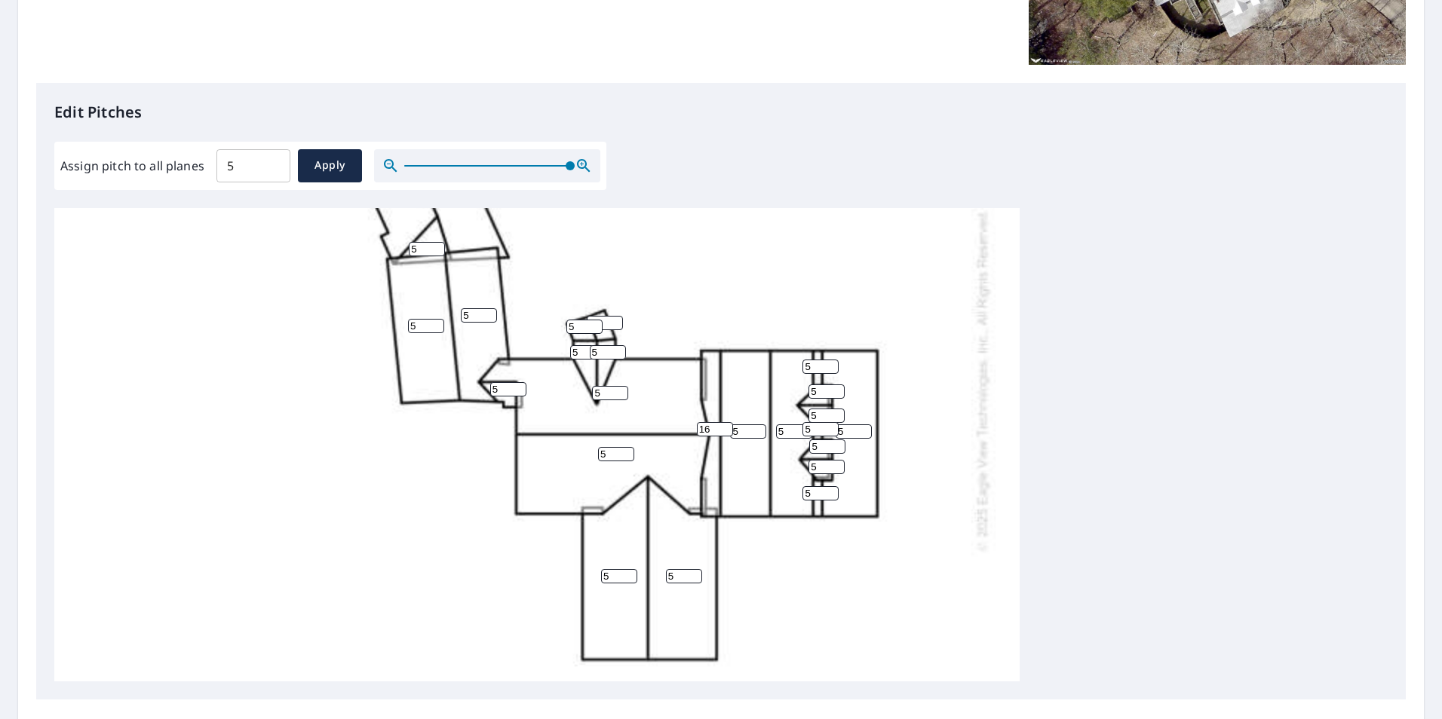
drag, startPoint x: 818, startPoint y: 430, endPoint x: 777, endPoint y: 427, distance: 40.8
click at [777, 427] on div "5 5 5 5 5 5 5 5 5 5 5 16 5 5 5 5 5 5 5 5 5 5 5 5 5" at bounding box center [536, 379] width 965 height 947
type input "16"
click at [1179, 314] on div "5 5 5 5 5 5 5 5 5 5 5 16 5 5 5 5 5 5 5 5 5 5 5 5 16" at bounding box center [720, 445] width 1333 height 474
drag, startPoint x: 251, startPoint y: 164, endPoint x: 225, endPoint y: 163, distance: 26.4
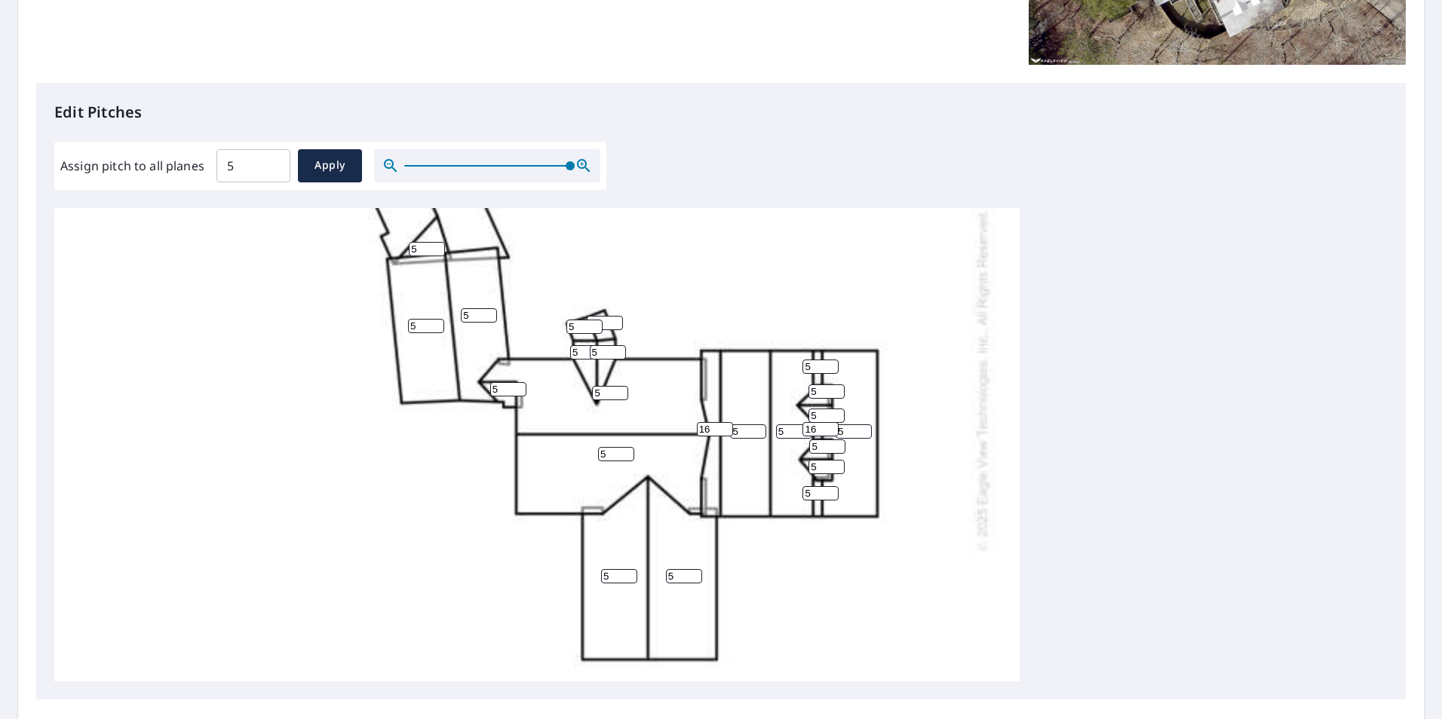
click at [225, 163] on input "5" at bounding box center [253, 166] width 74 height 42
click at [1198, 285] on div "5 5 5 5 5 5 5 5 5 5 5 16 5 5 5 5 5 5 5 5 5 5 5 5 16" at bounding box center [720, 445] width 1333 height 474
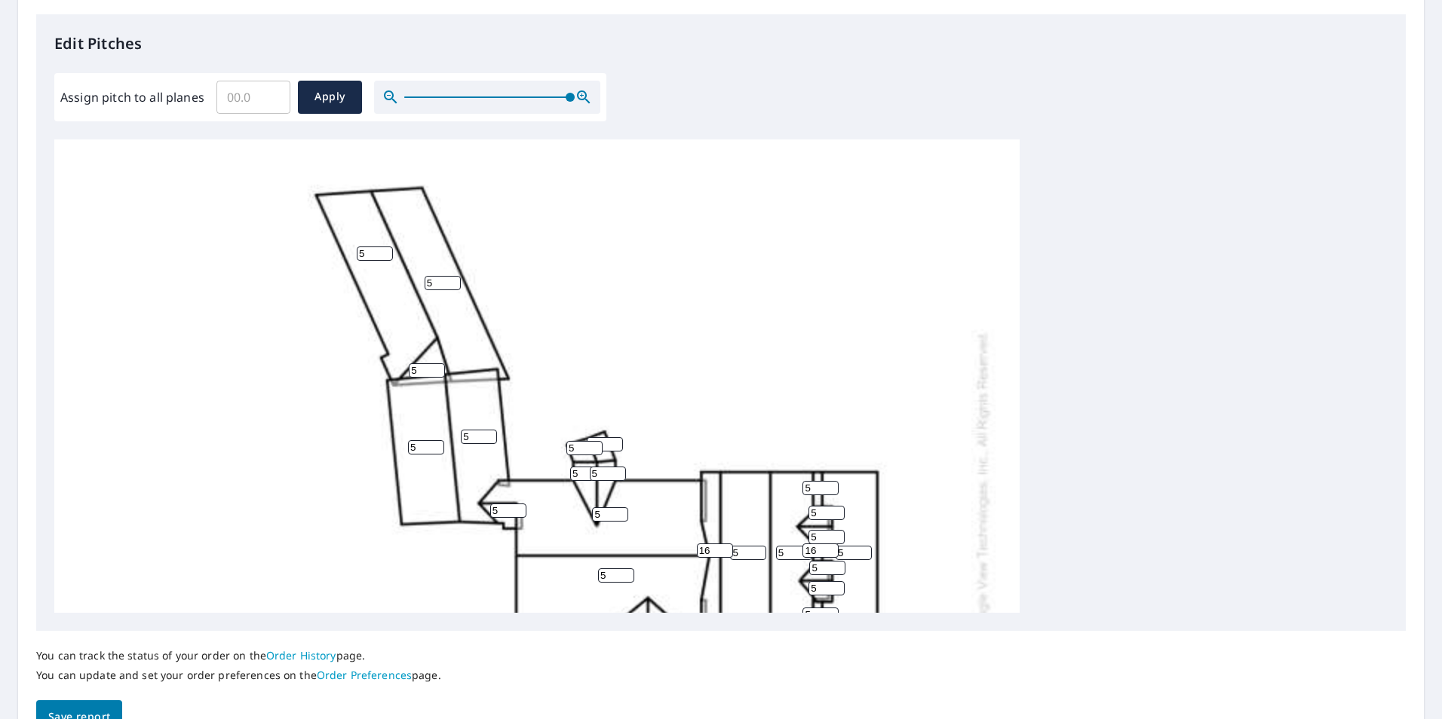
scroll to position [529, 0]
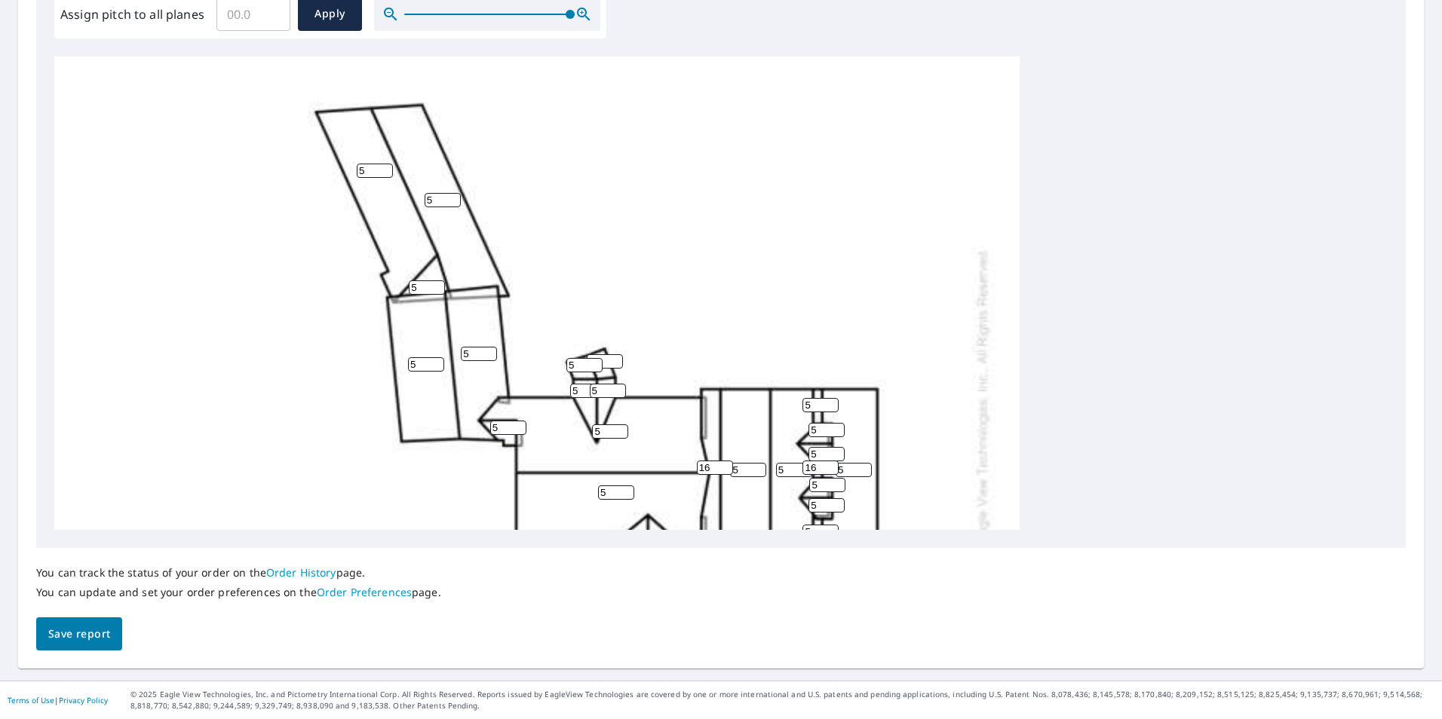
click at [86, 626] on span "Save report" at bounding box center [79, 634] width 62 height 19
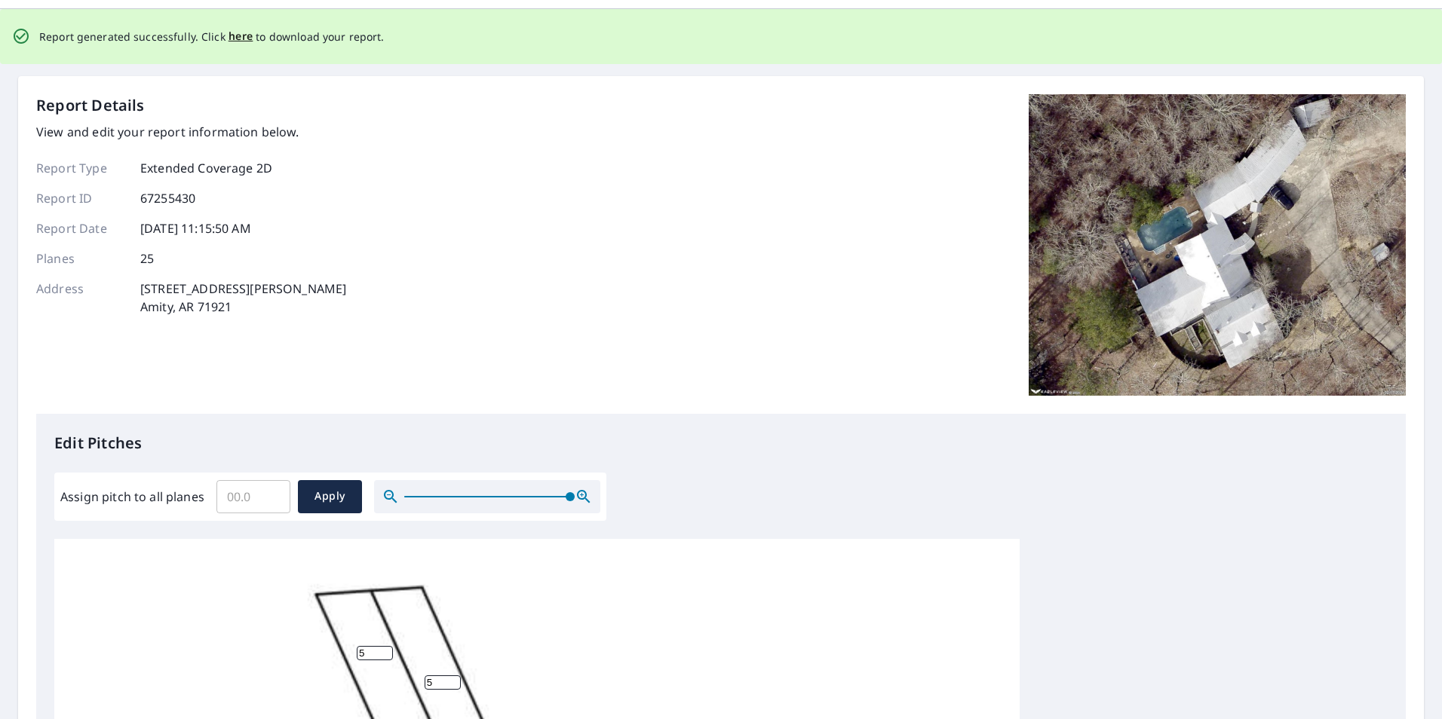
scroll to position [0, 0]
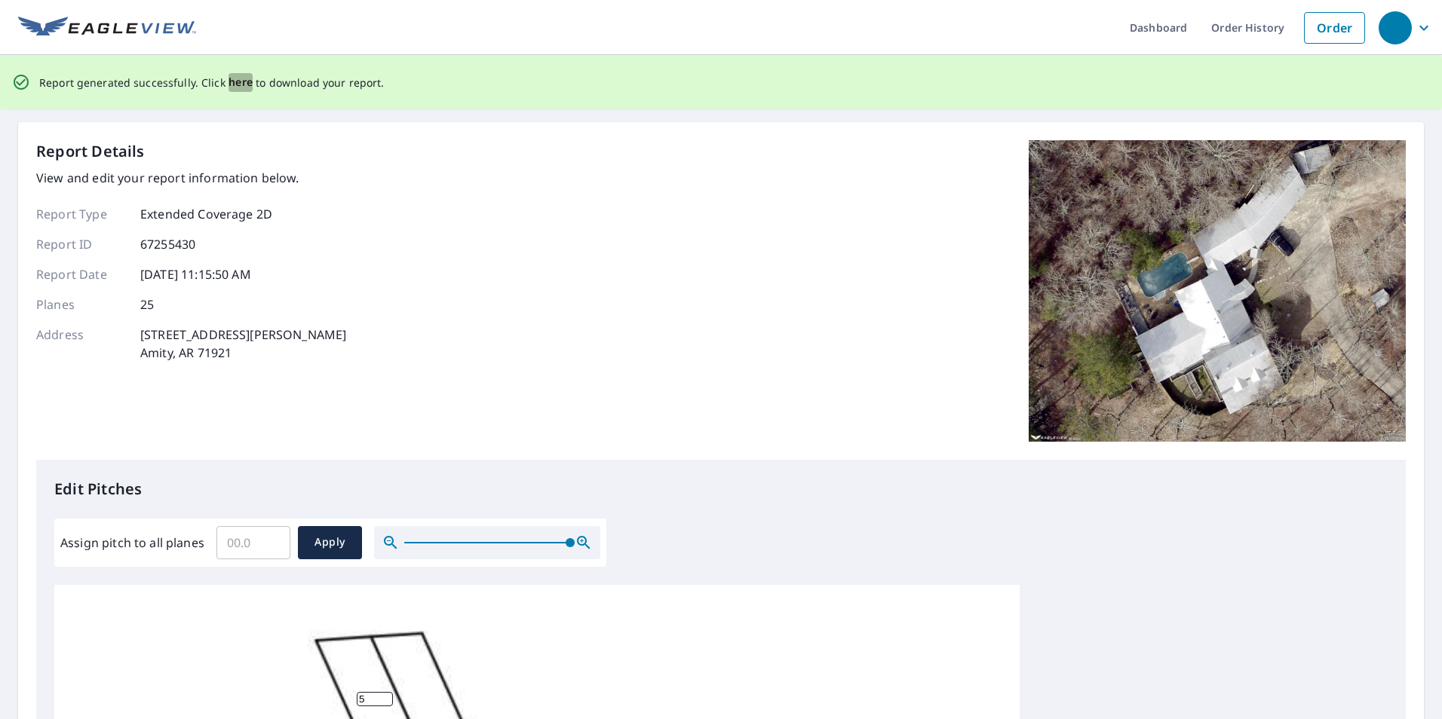
click at [229, 80] on span "here" at bounding box center [240, 82] width 25 height 19
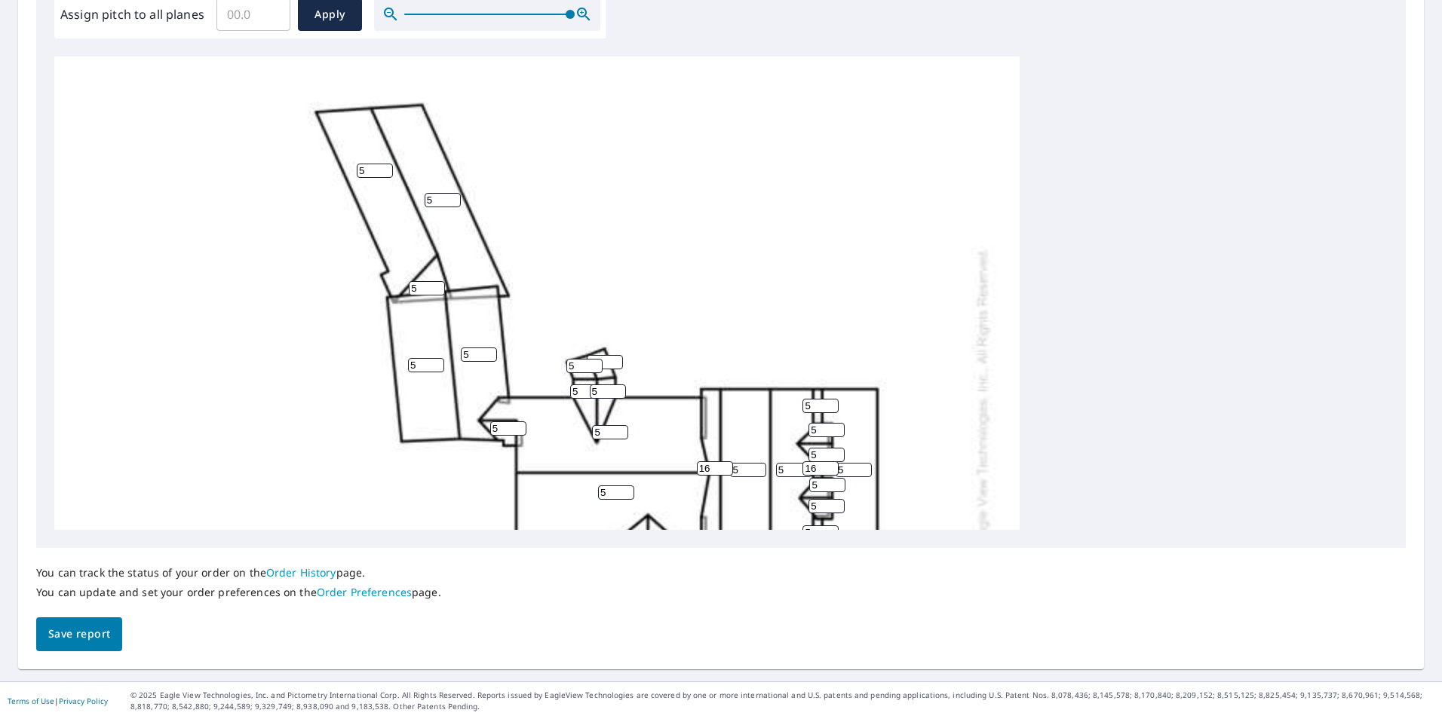
scroll to position [474, 0]
click at [114, 627] on button "Save report" at bounding box center [79, 634] width 86 height 34
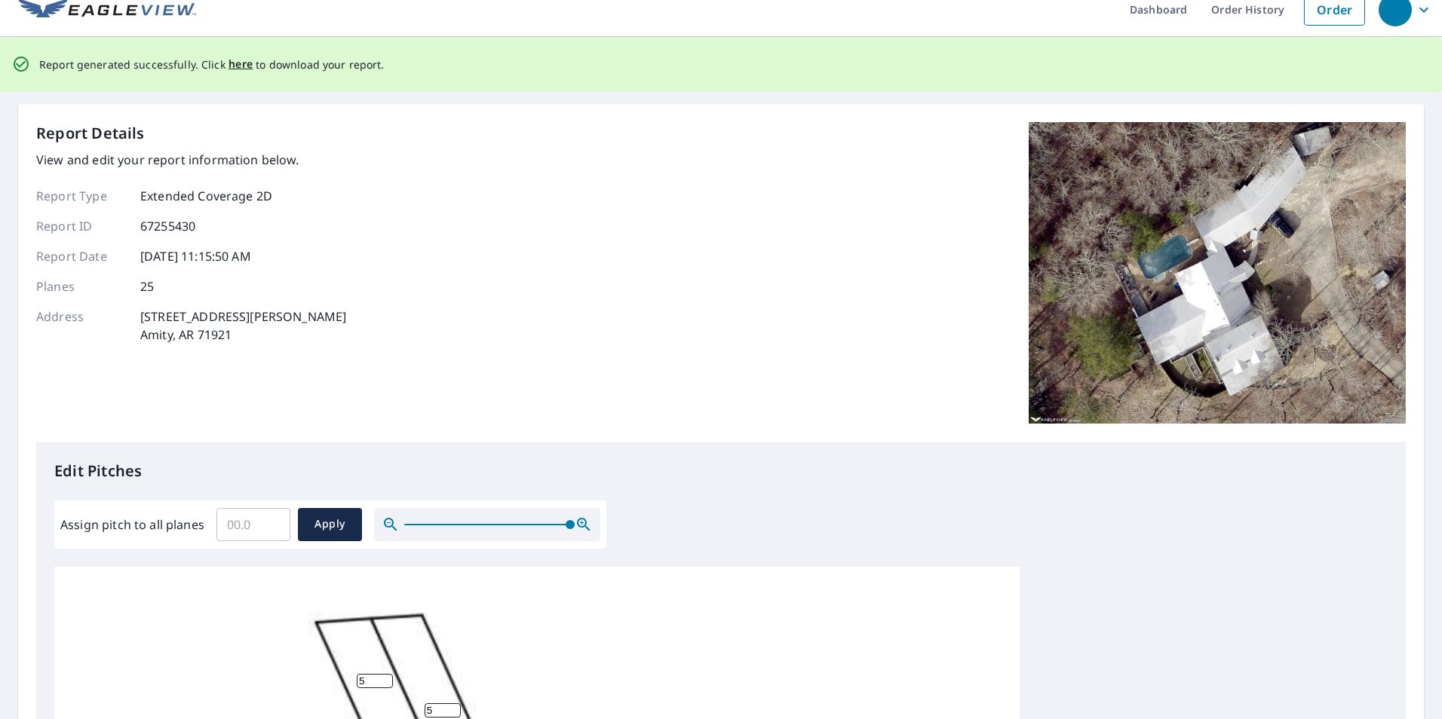
scroll to position [0, 0]
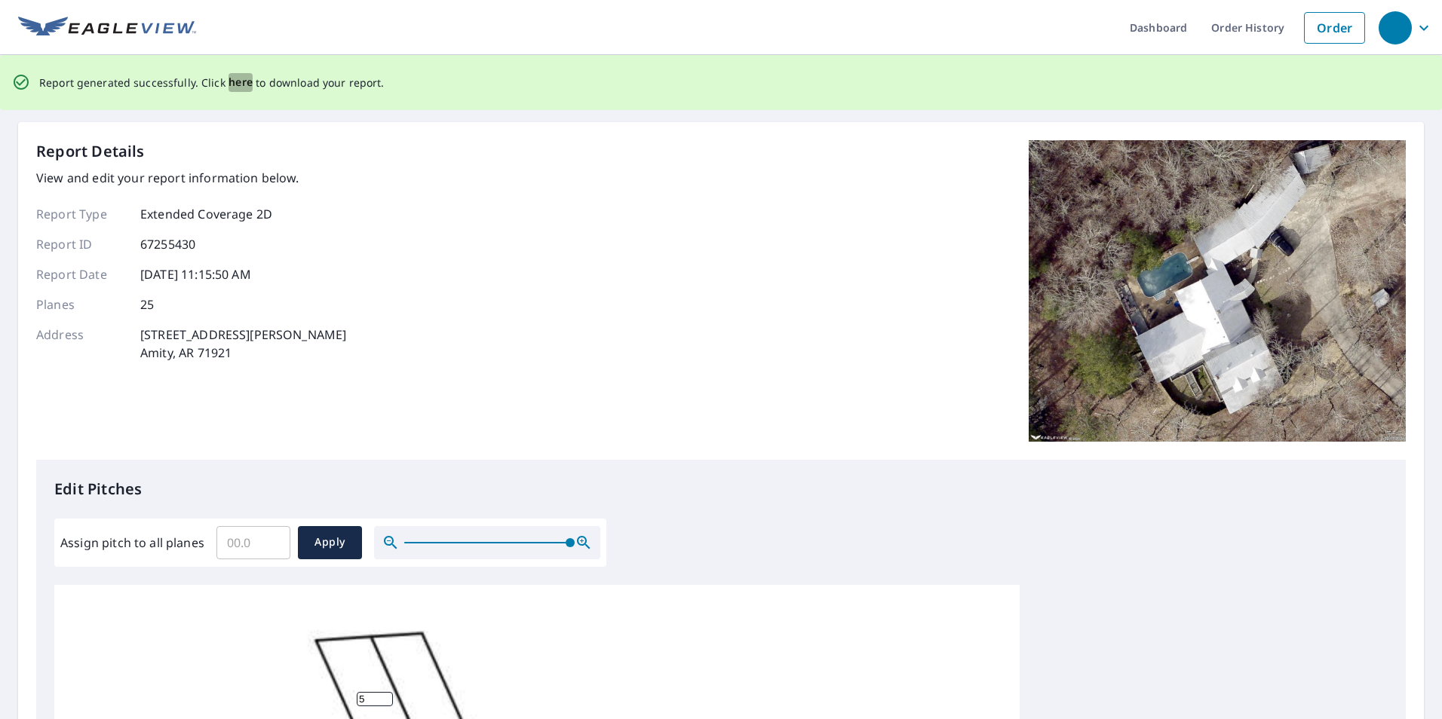
click at [235, 78] on span "here" at bounding box center [240, 82] width 25 height 19
